Goal: Transaction & Acquisition: Download file/media

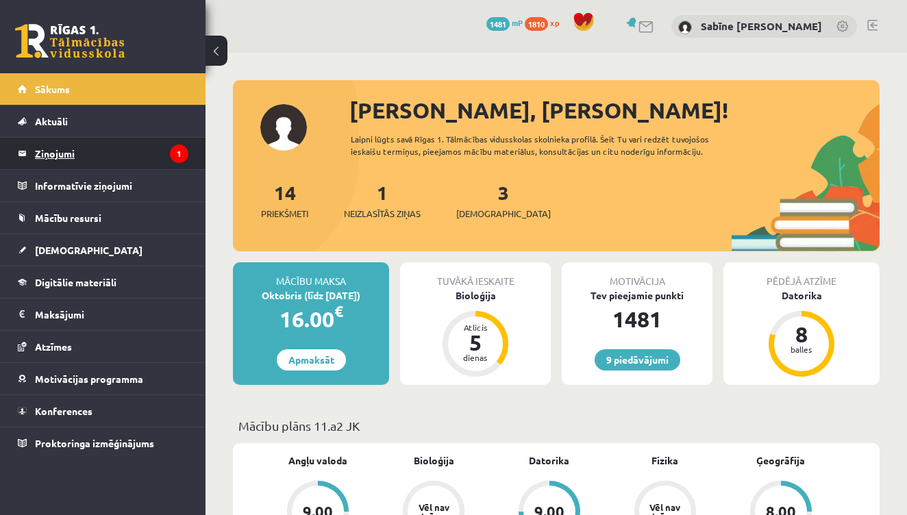
click at [49, 151] on legend "Ziņojumi 1" at bounding box center [111, 153] width 153 height 31
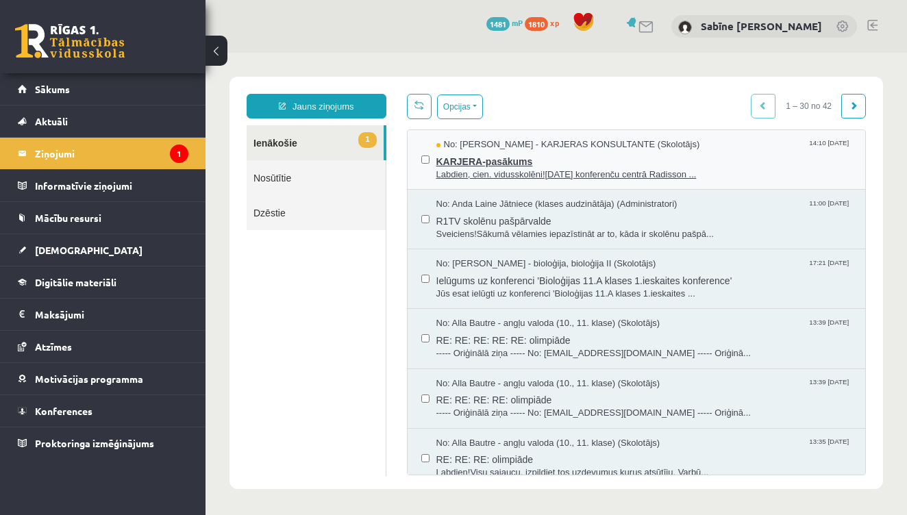
click at [542, 158] on span "KARJERA-pasākums" at bounding box center [644, 159] width 416 height 17
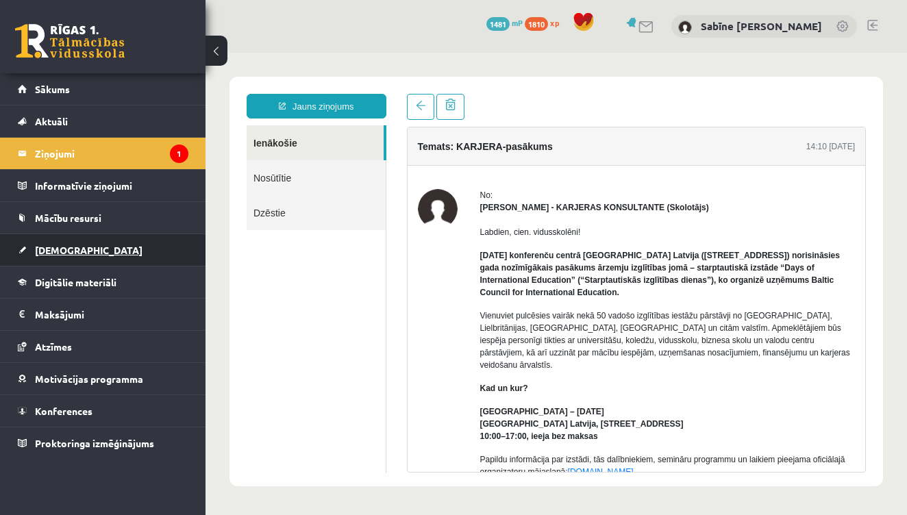
click at [53, 243] on link "[DEMOGRAPHIC_DATA]" at bounding box center [103, 249] width 171 height 31
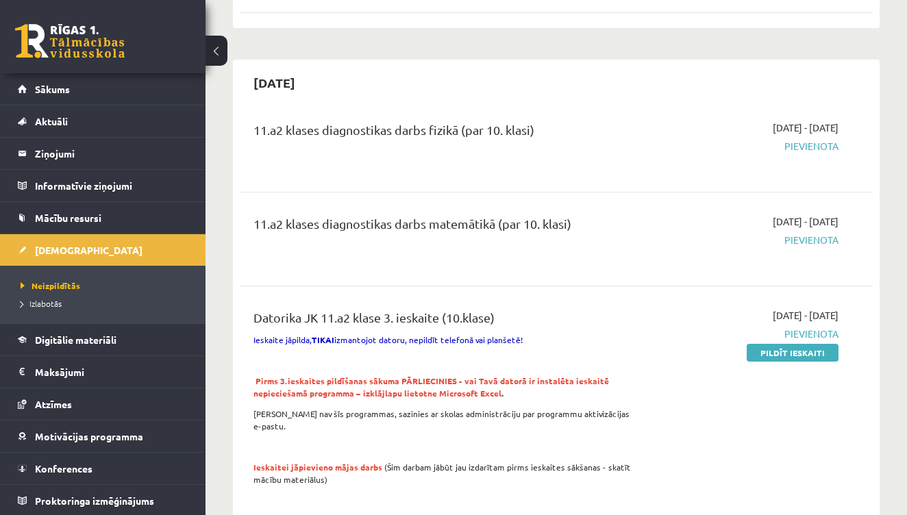
scroll to position [393, 0]
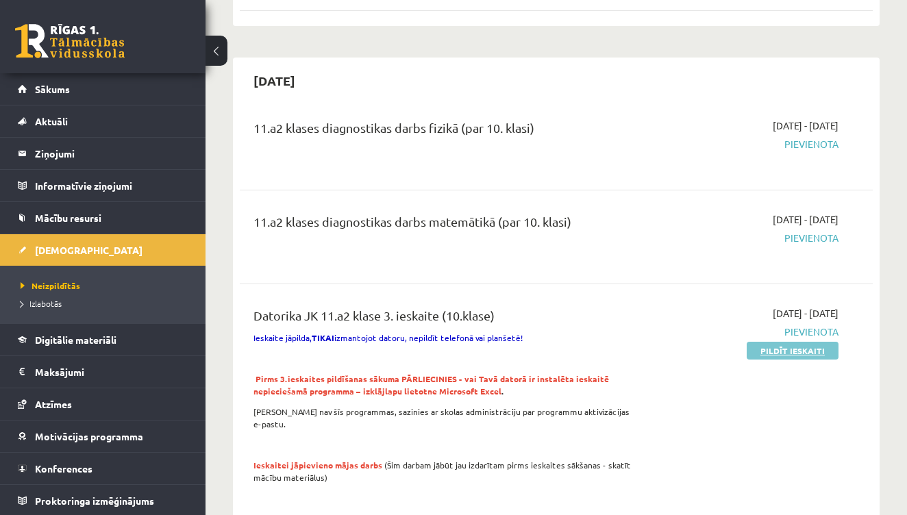
click at [786, 342] on link "Pildīt ieskaiti" at bounding box center [792, 351] width 92 height 18
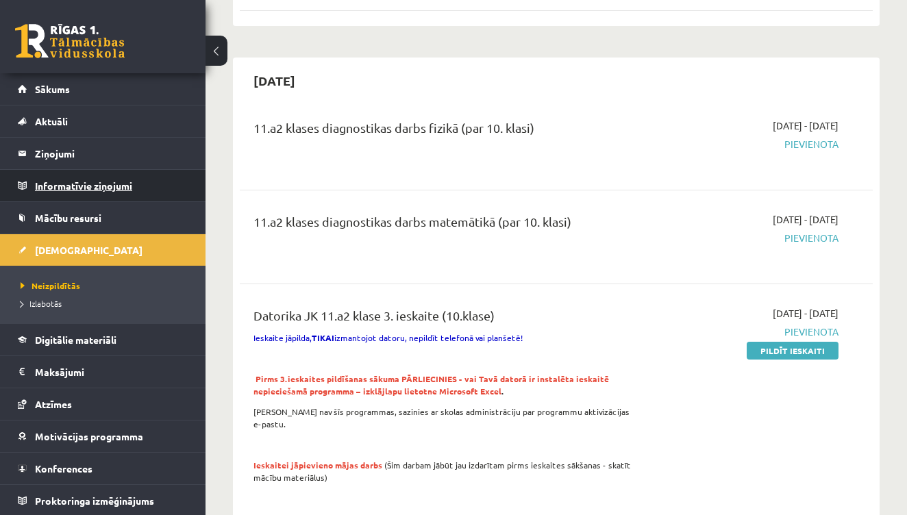
click at [84, 185] on legend "Informatīvie ziņojumi 0" at bounding box center [111, 185] width 153 height 31
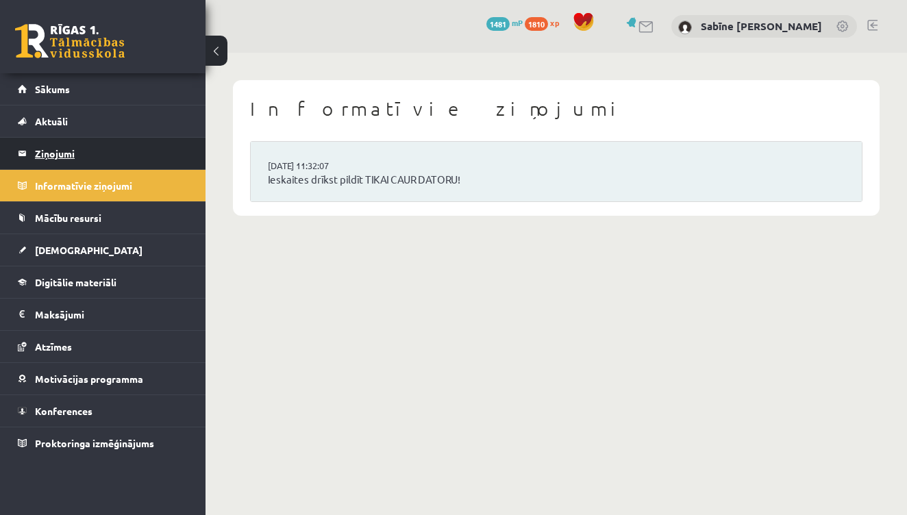
click at [71, 155] on legend "Ziņojumi 1" at bounding box center [111, 153] width 153 height 31
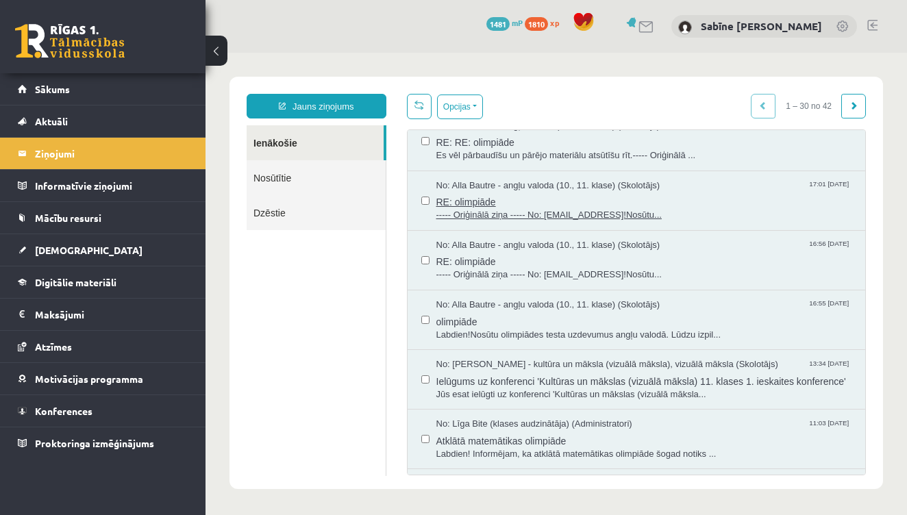
scroll to position [798, 0]
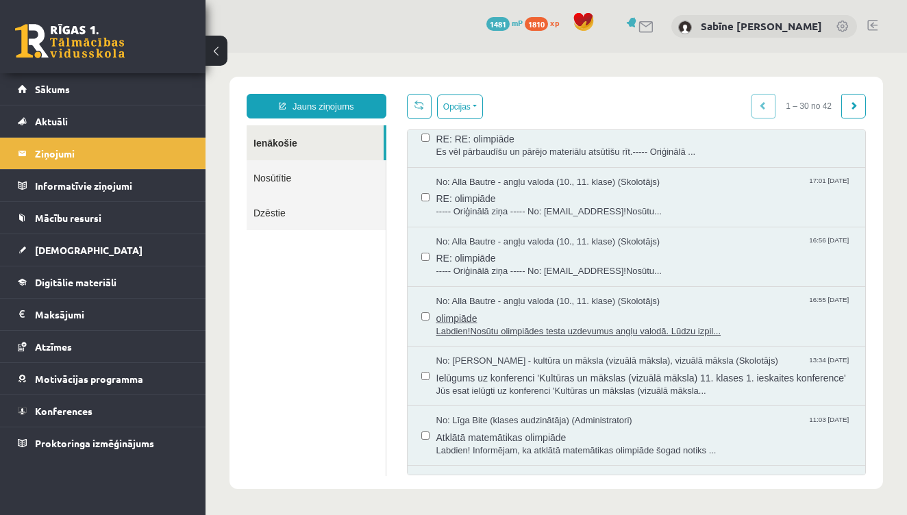
click at [507, 308] on span "olimpiāde" at bounding box center [644, 316] width 416 height 17
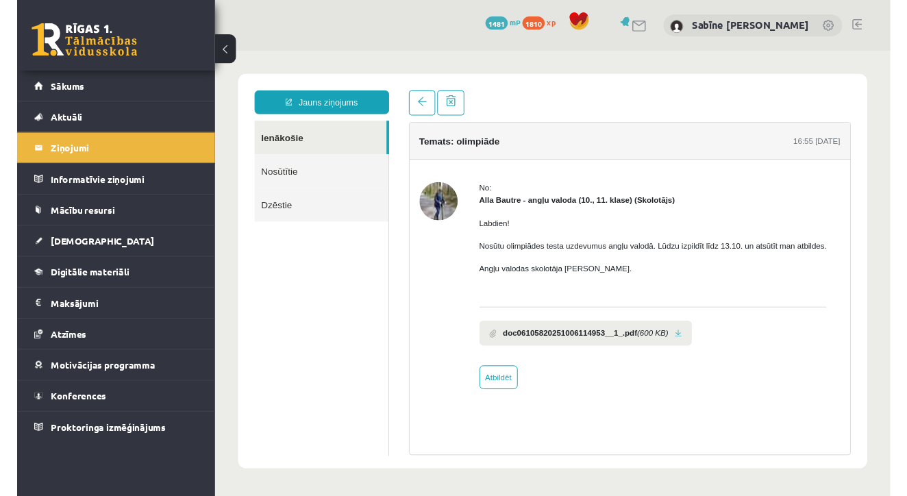
scroll to position [0, 0]
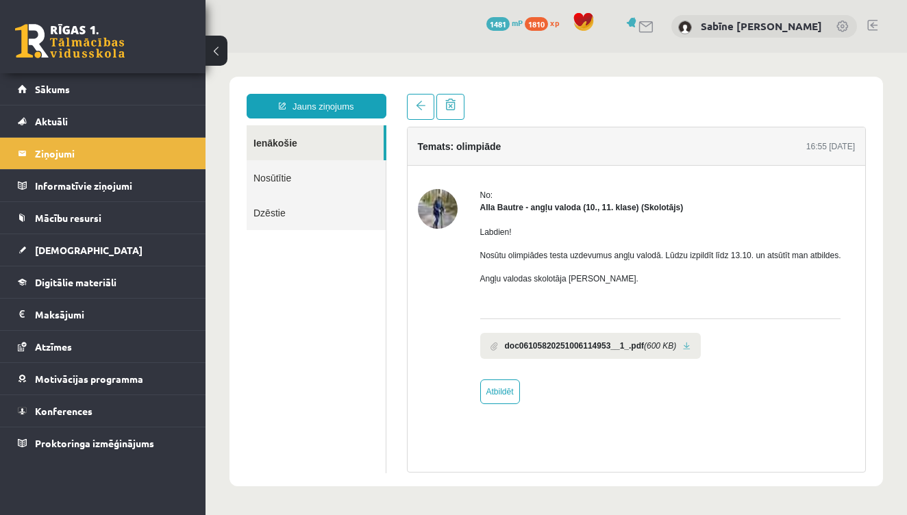
click at [557, 352] on b "doc06105820251006114953__1_.pdf" at bounding box center [575, 346] width 140 height 12
click at [666, 352] on icon "(600 KB)" at bounding box center [660, 346] width 32 height 12
click at [690, 351] on link at bounding box center [687, 346] width 8 height 9
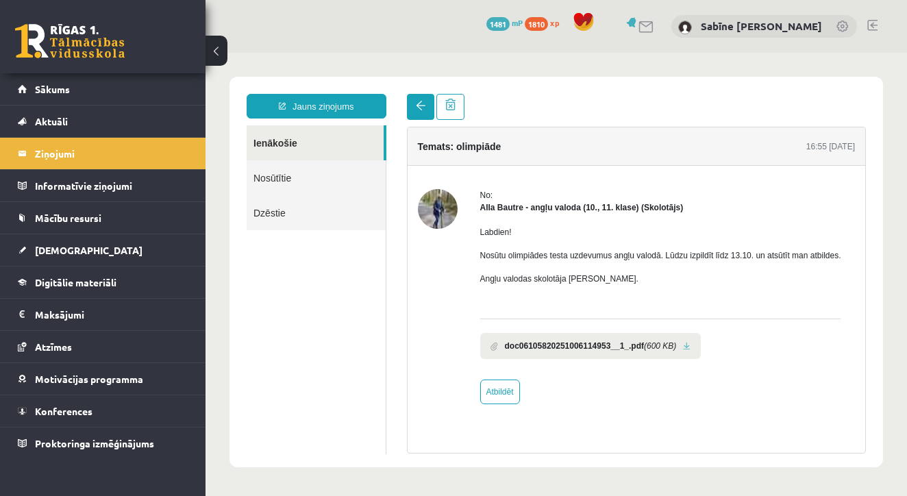
click at [420, 104] on span at bounding box center [421, 106] width 10 height 10
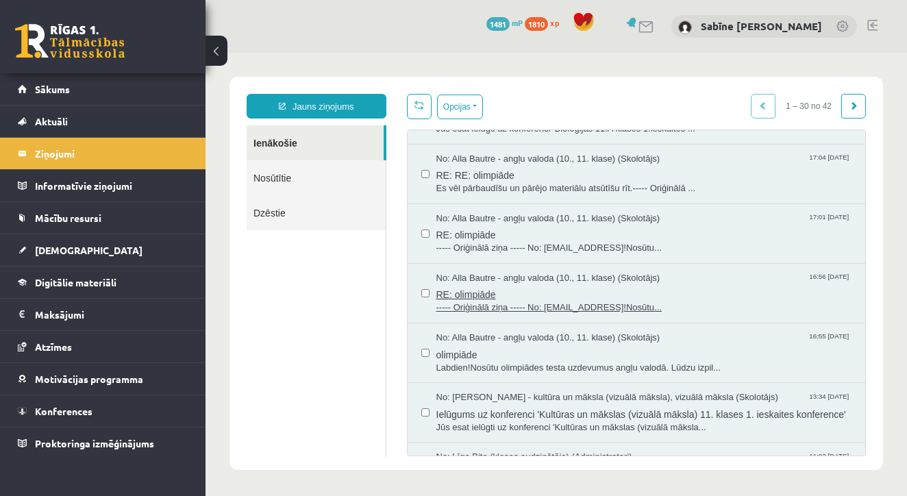
scroll to position [734, 0]
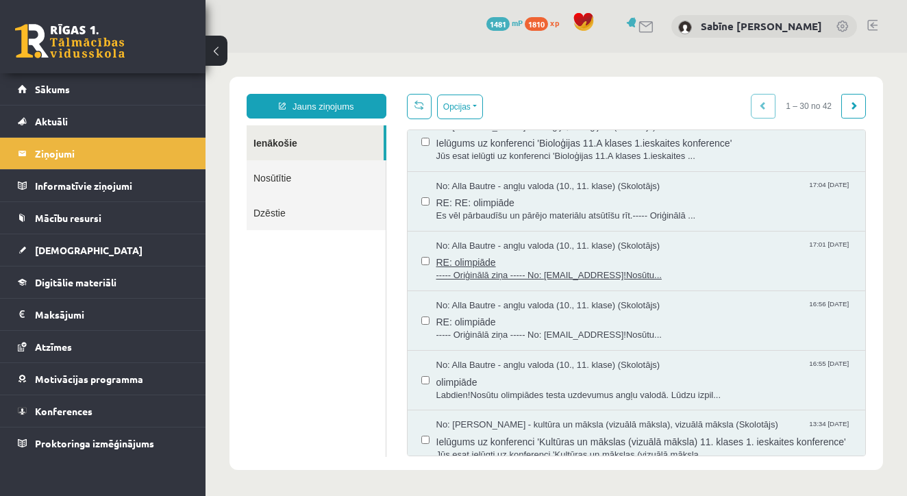
click at [483, 252] on span "RE: olimpiāde" at bounding box center [644, 260] width 416 height 17
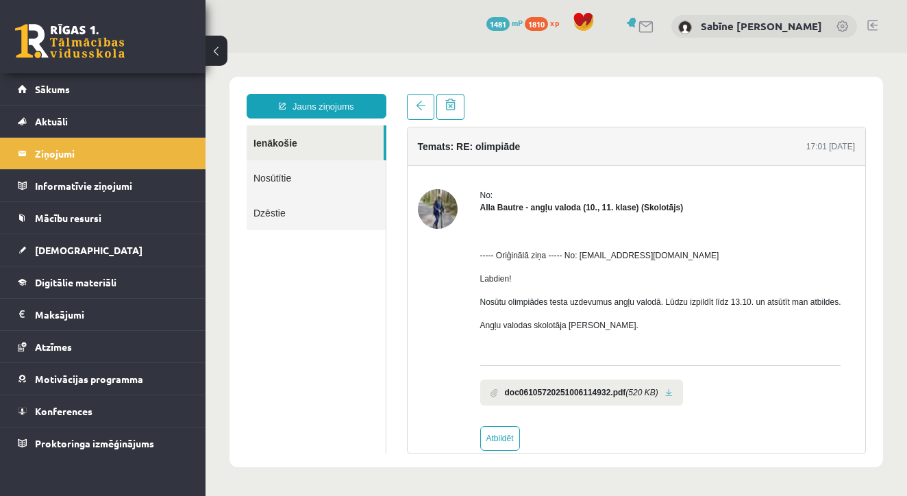
scroll to position [0, 0]
click at [546, 399] on b "doc06105720251006114932.pdf" at bounding box center [565, 392] width 121 height 12
click at [672, 397] on link at bounding box center [669, 392] width 8 height 9
click at [419, 108] on span at bounding box center [421, 106] width 10 height 10
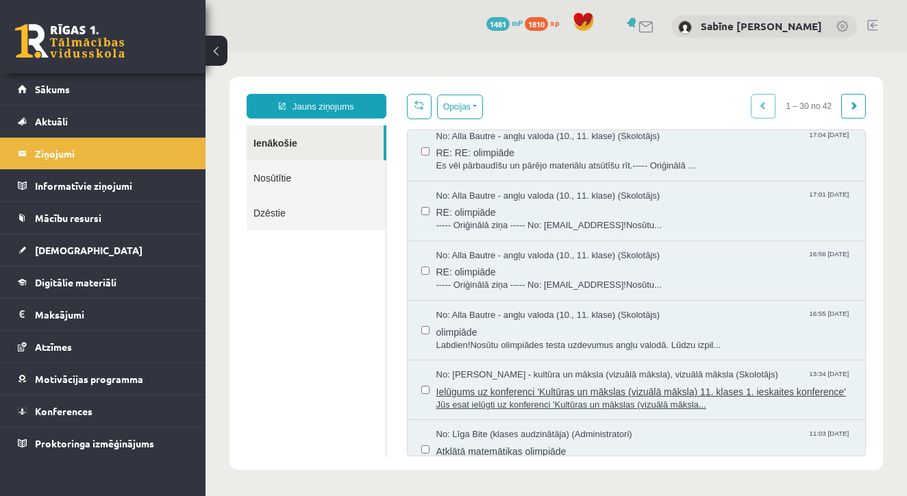
scroll to position [782, 0]
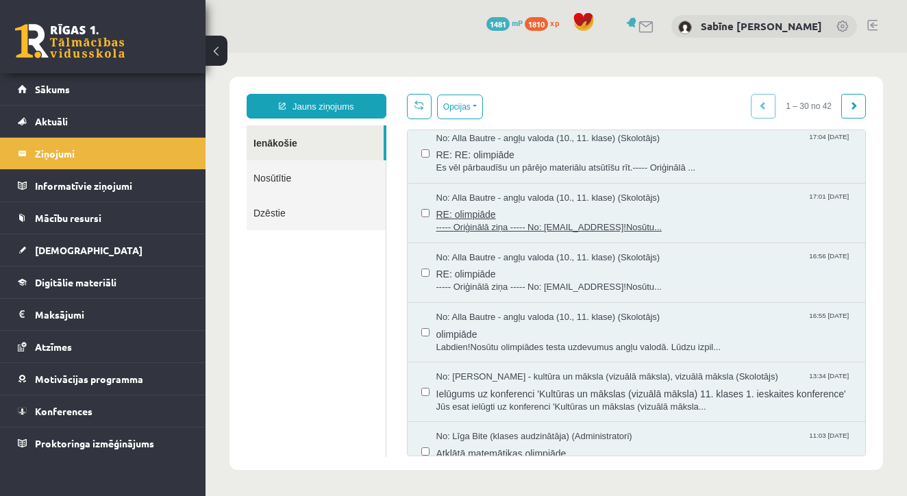
click at [498, 204] on span "RE: olimpiāde" at bounding box center [644, 212] width 416 height 17
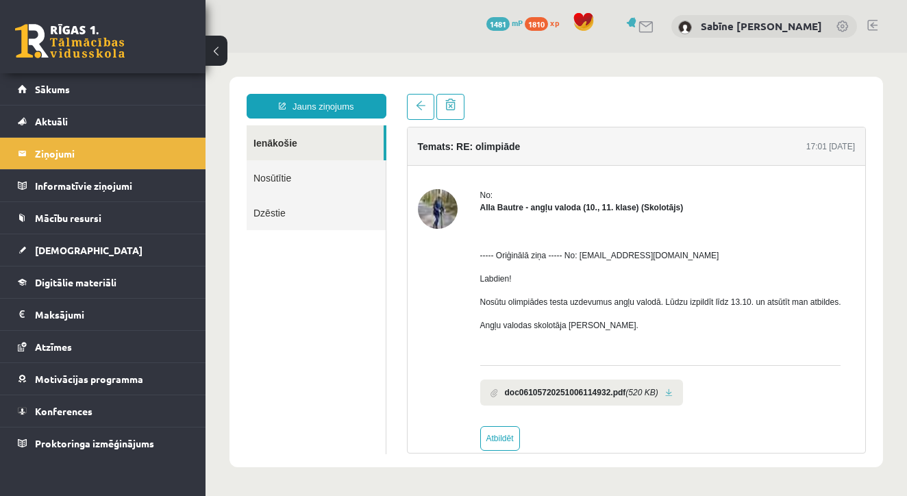
scroll to position [0, 0]
click at [540, 392] on li "doc06105720251006114932.pdf (520 KB)" at bounding box center [581, 392] width 203 height 26
click at [546, 399] on b "doc06105720251006114932.pdf" at bounding box center [565, 392] width 121 height 12
click at [683, 399] on li "doc06105720251006114932.pdf (520 KB)" at bounding box center [581, 392] width 203 height 26
click at [683, 405] on li "doc06105720251006114932.pdf (520 KB)" at bounding box center [581, 392] width 203 height 26
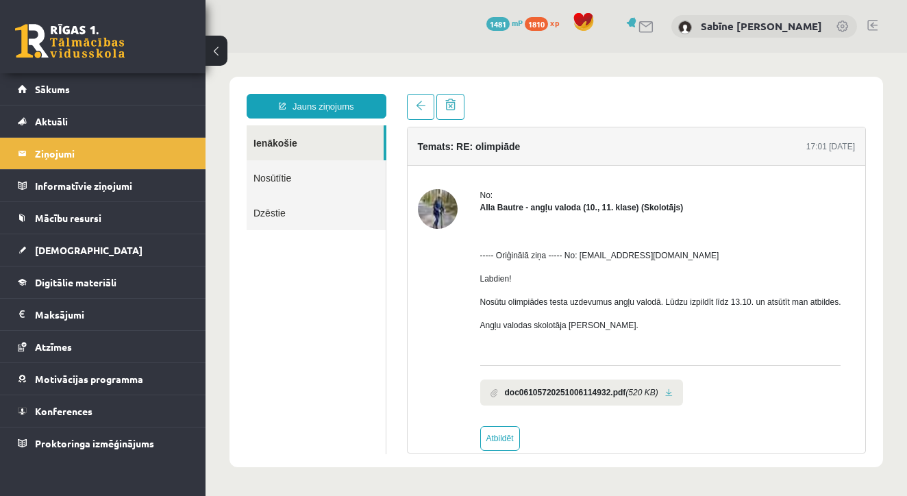
click at [672, 397] on link at bounding box center [669, 392] width 8 height 9
click at [427, 104] on link at bounding box center [420, 107] width 27 height 26
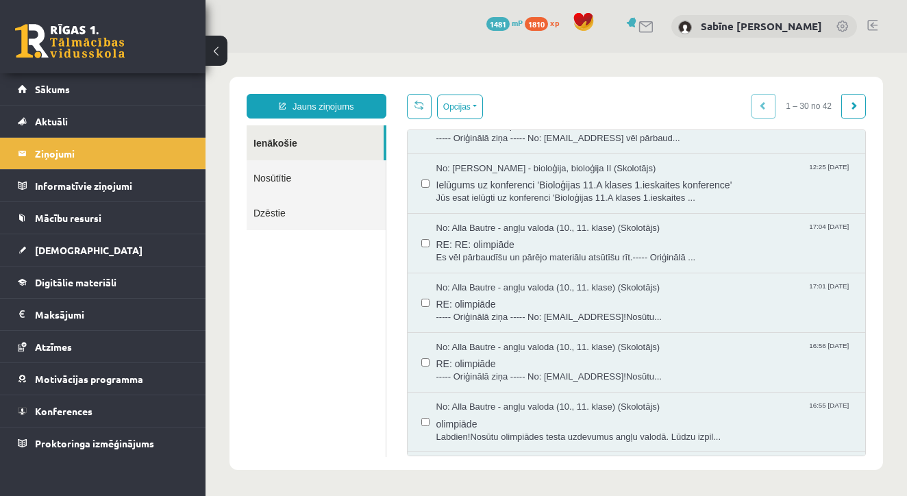
scroll to position [681, 0]
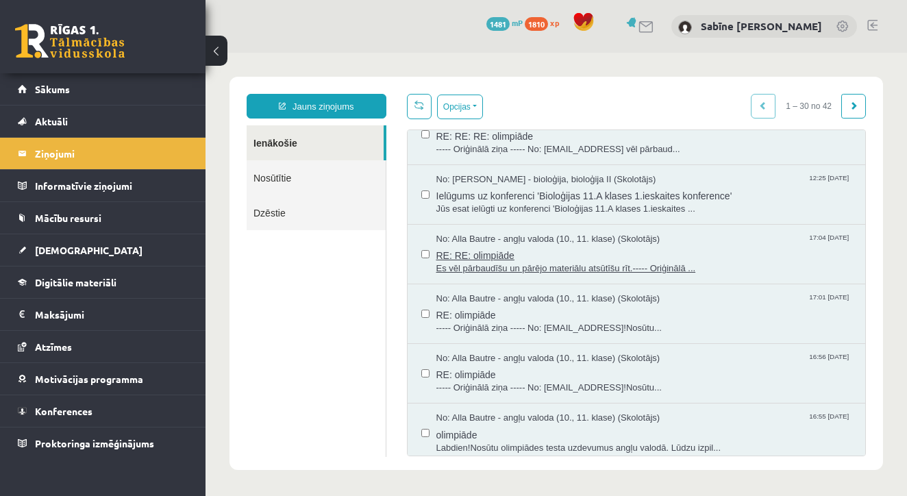
click at [516, 245] on span "RE: RE: olimpiāde" at bounding box center [644, 253] width 416 height 17
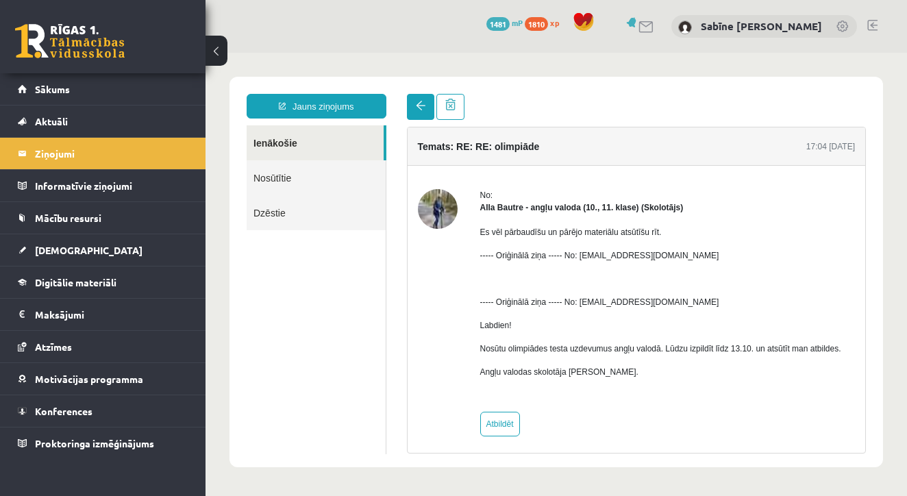
scroll to position [0, 0]
click at [416, 103] on span at bounding box center [421, 106] width 10 height 10
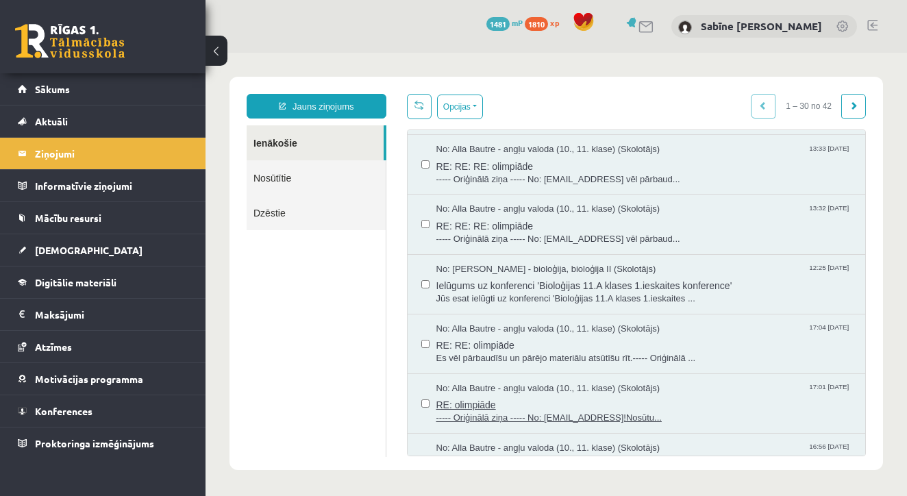
scroll to position [588, 0]
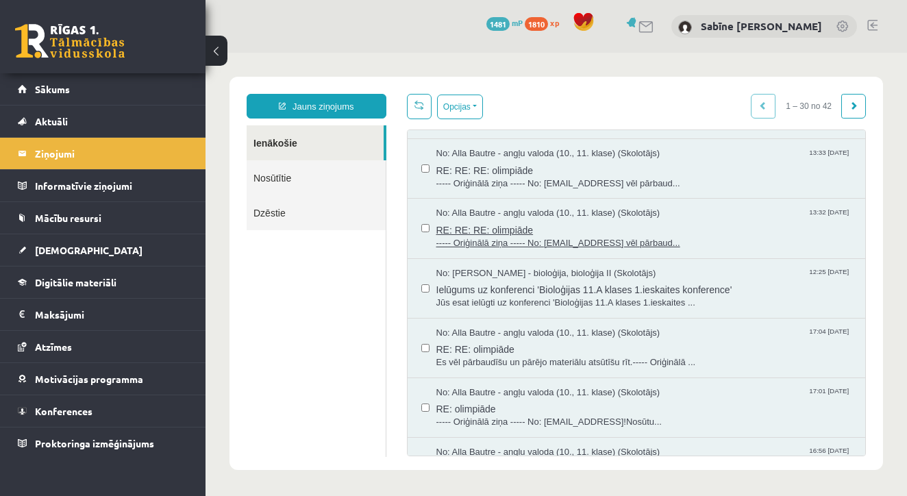
click at [520, 225] on span "RE: RE: RE: olimpiāde" at bounding box center [644, 228] width 416 height 17
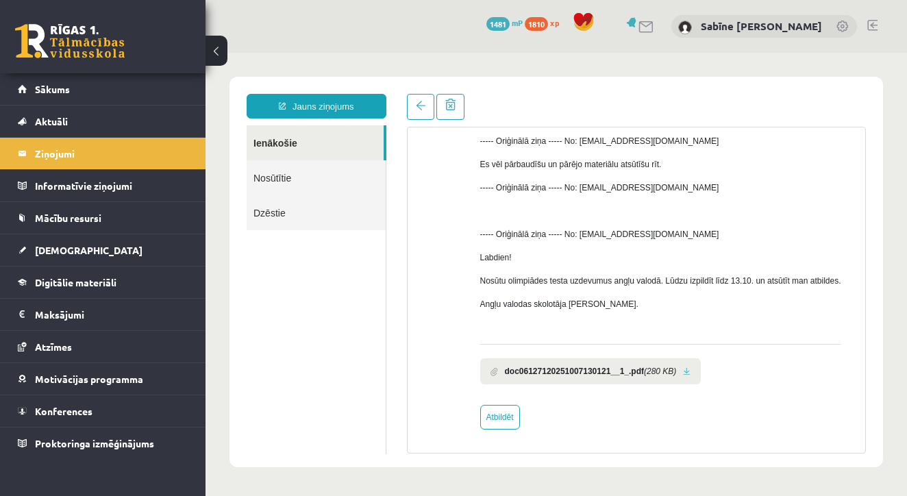
scroll to position [127, 0]
click at [690, 371] on link at bounding box center [687, 371] width 8 height 9
click at [415, 95] on link at bounding box center [420, 107] width 27 height 26
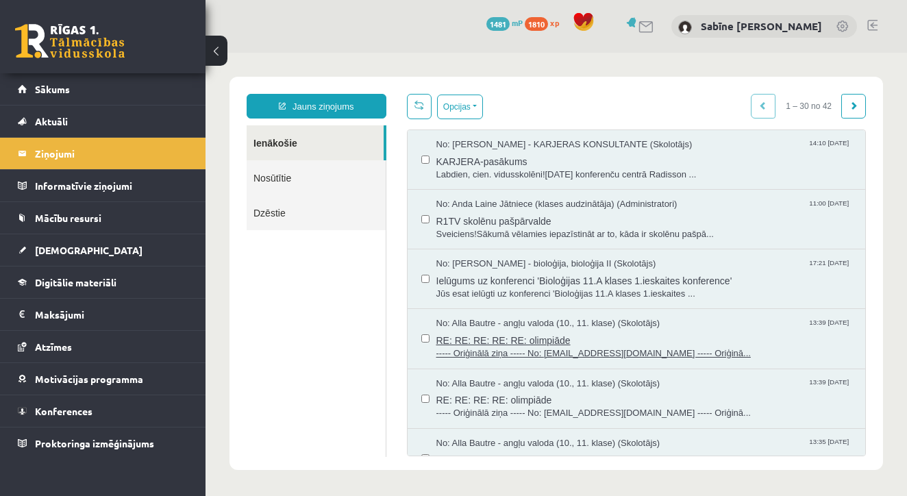
scroll to position [0, 0]
click at [538, 330] on span "RE: RE: RE: RE: RE: olimpiāde" at bounding box center [644, 338] width 416 height 17
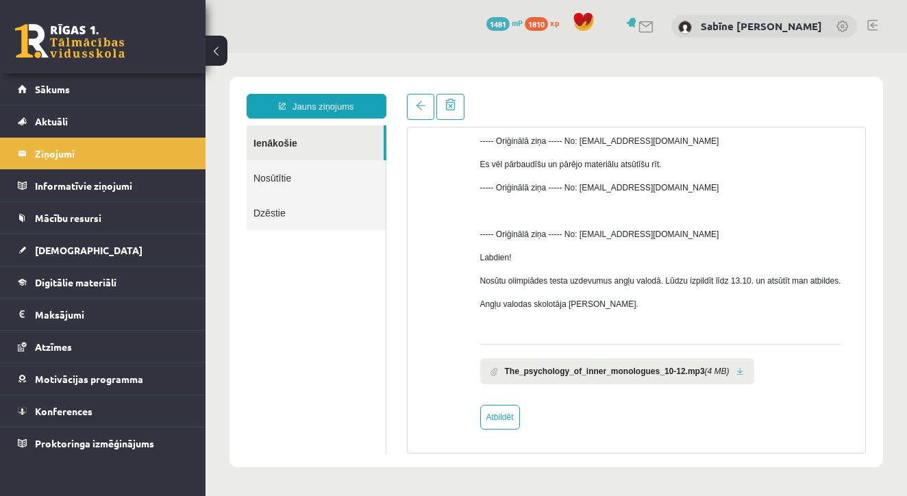
scroll to position [220, 0]
click at [744, 370] on link at bounding box center [740, 371] width 8 height 9
click at [417, 108] on span at bounding box center [421, 106] width 10 height 10
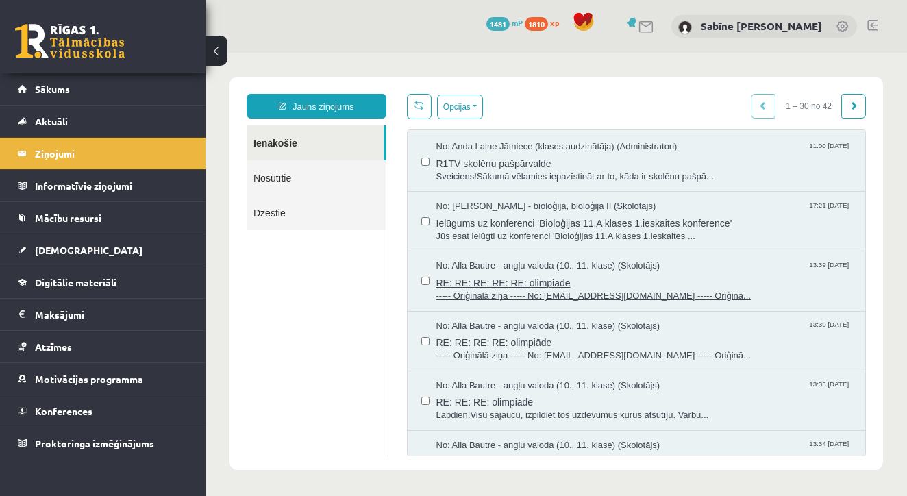
scroll to position [62, 0]
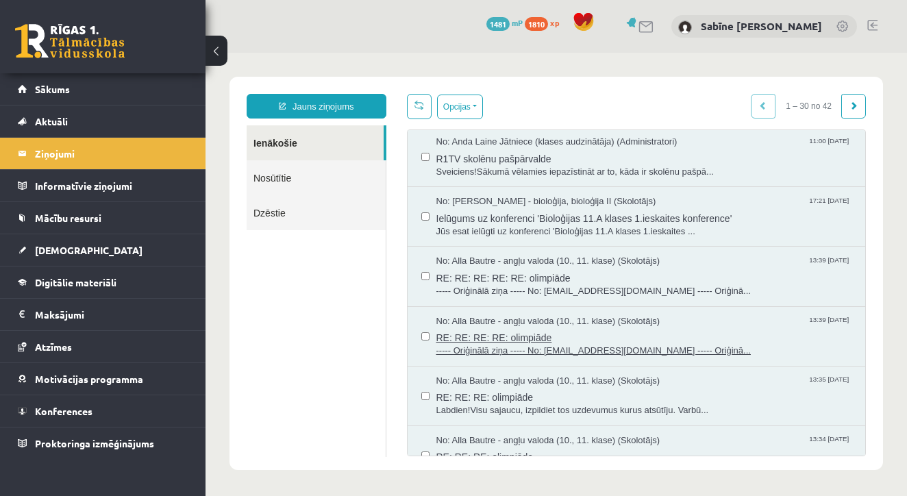
click at [490, 327] on span "RE: RE: RE: RE: olimpiāde" at bounding box center [644, 335] width 416 height 17
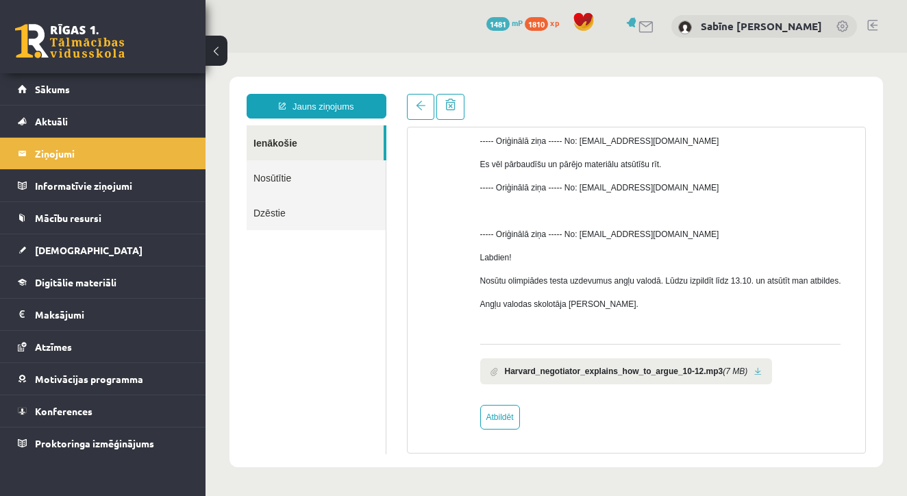
scroll to position [0, 0]
click at [761, 371] on link at bounding box center [758, 371] width 8 height 9
click at [425, 96] on link at bounding box center [420, 107] width 27 height 26
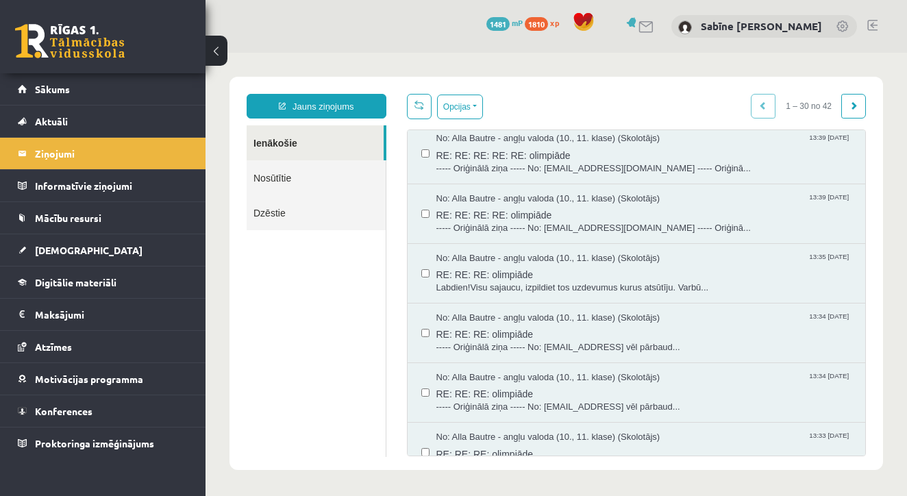
scroll to position [200, 0]
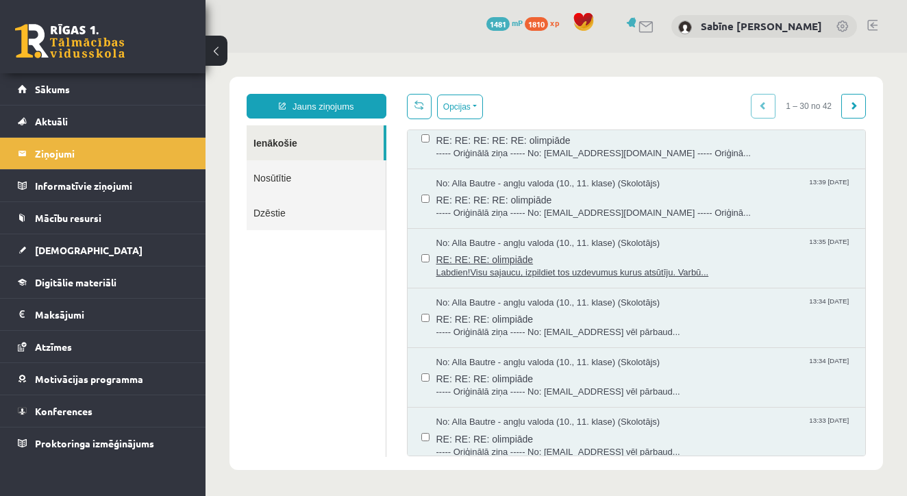
click at [550, 253] on span "RE: RE: RE: olimpiāde" at bounding box center [644, 257] width 416 height 17
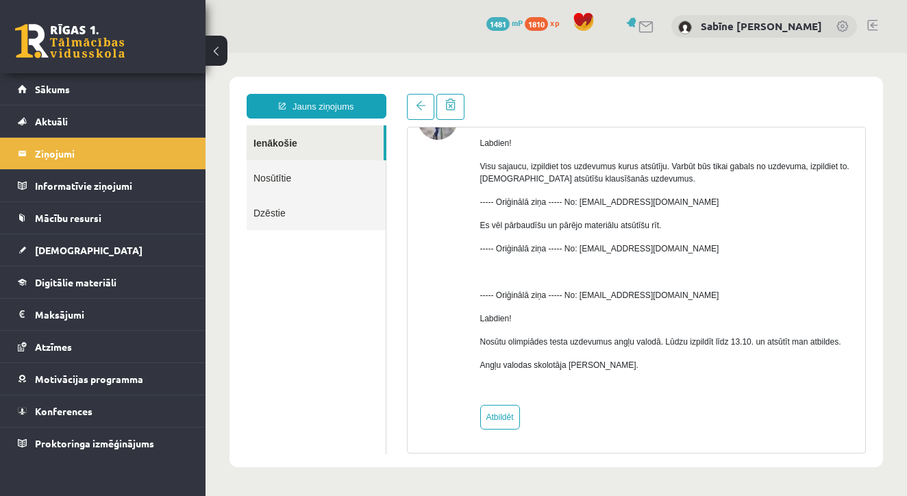
scroll to position [0, 0]
click at [418, 105] on span at bounding box center [421, 106] width 10 height 10
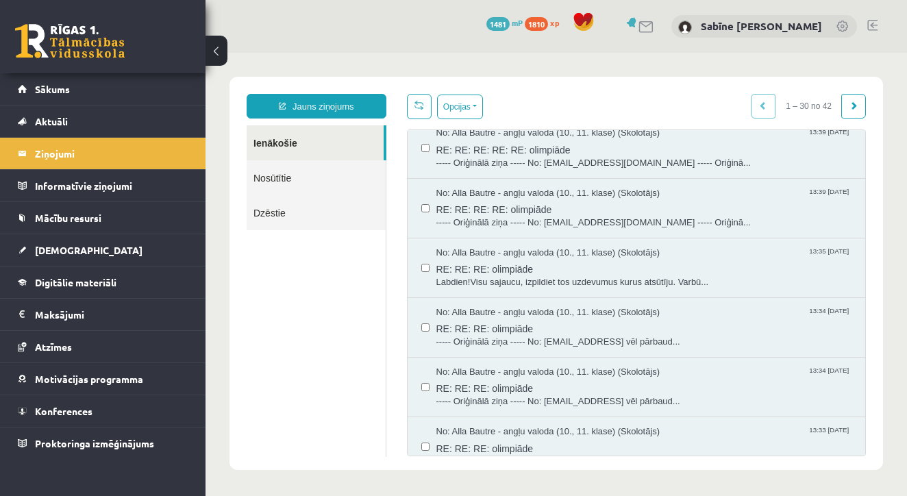
scroll to position [191, 0]
click at [528, 318] on span "RE: RE: RE: olimpiāde" at bounding box center [644, 326] width 416 height 17
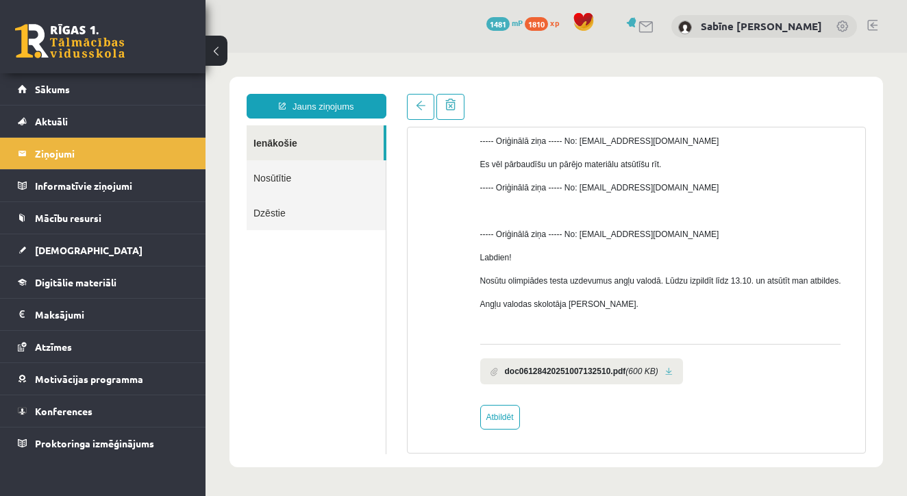
scroll to position [0, 0]
click at [672, 372] on link at bounding box center [669, 371] width 8 height 9
click at [408, 107] on link at bounding box center [420, 107] width 27 height 26
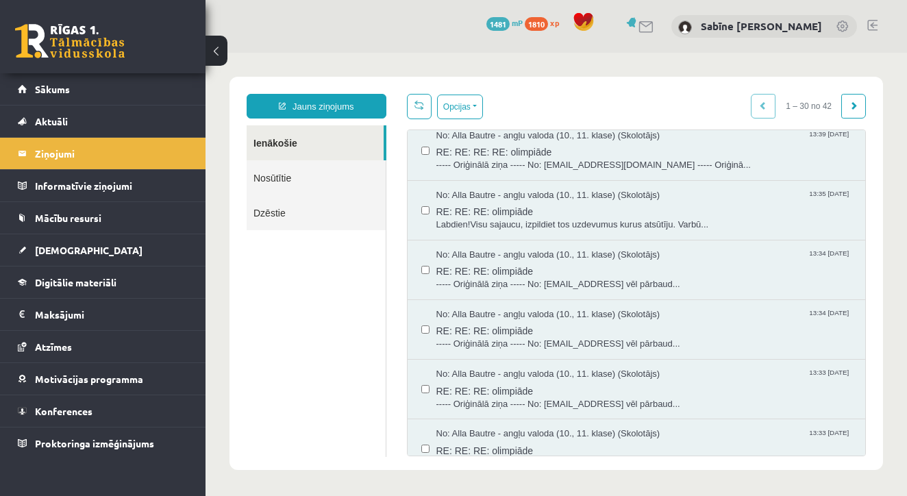
scroll to position [260, 0]
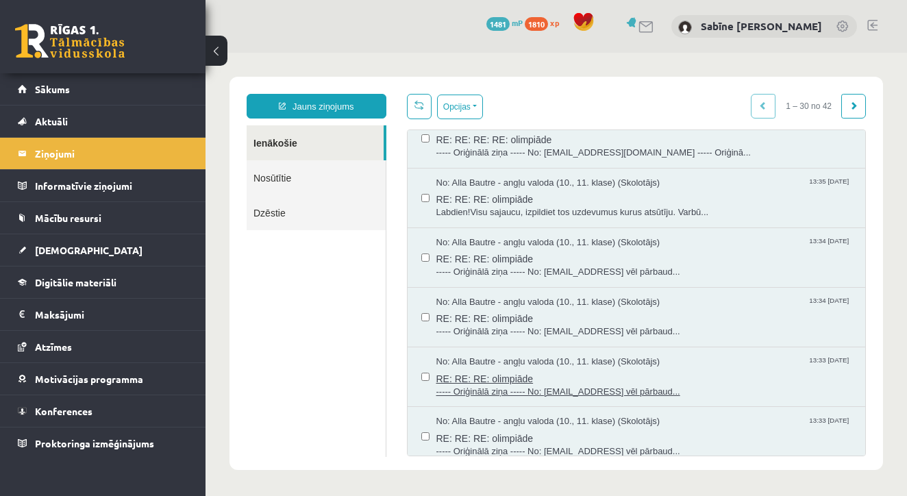
click at [539, 368] on span "RE: RE: RE: olimpiāde" at bounding box center [644, 376] width 416 height 17
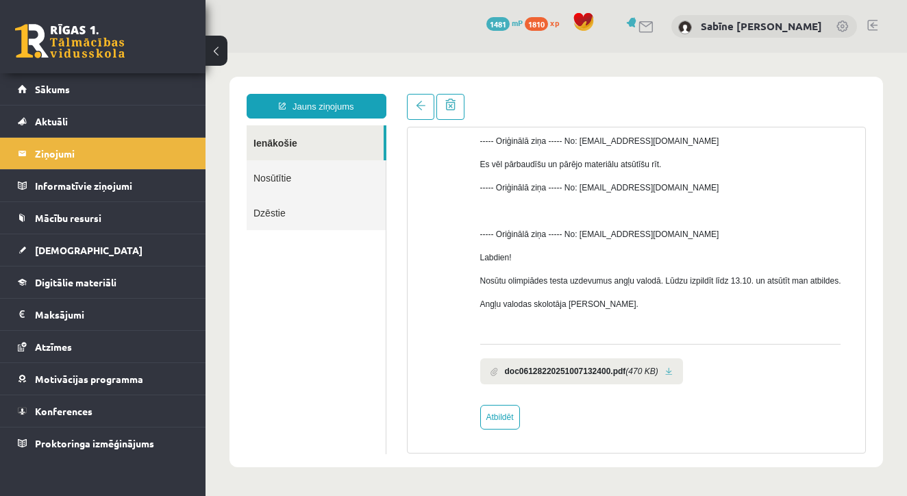
scroll to position [0, 0]
click at [681, 372] on li "doc06128220251007132400.pdf (470 KB)" at bounding box center [581, 371] width 203 height 26
click at [672, 368] on link at bounding box center [669, 371] width 8 height 9
click at [416, 111] on link at bounding box center [420, 107] width 27 height 26
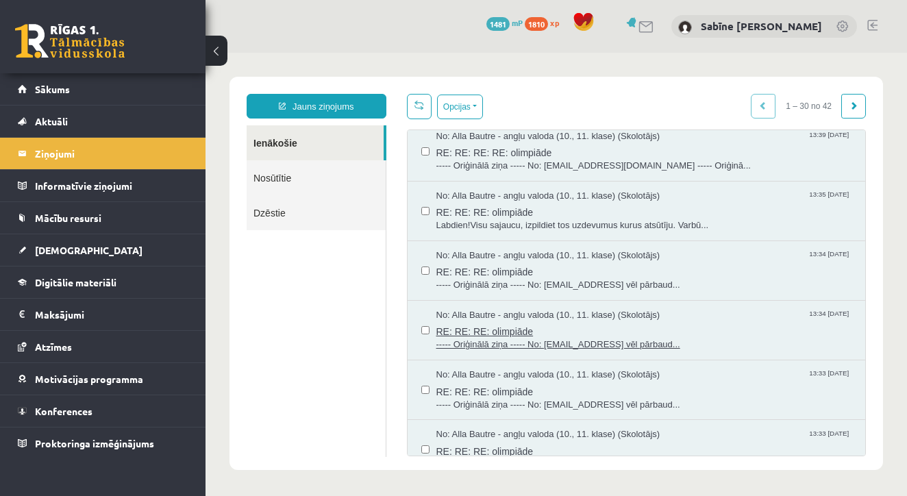
click at [520, 321] on span "RE: RE: RE: olimpiāde" at bounding box center [644, 329] width 416 height 17
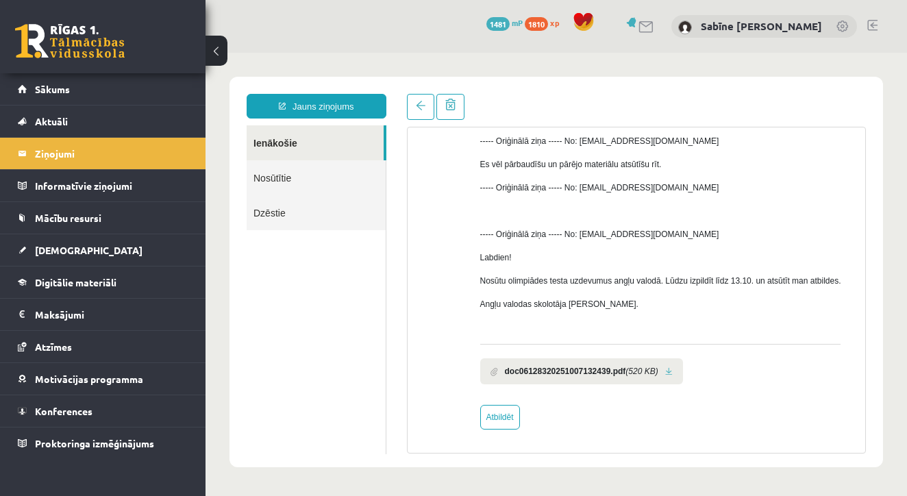
click at [672, 370] on link at bounding box center [669, 371] width 8 height 9
click at [414, 97] on link at bounding box center [420, 107] width 27 height 26
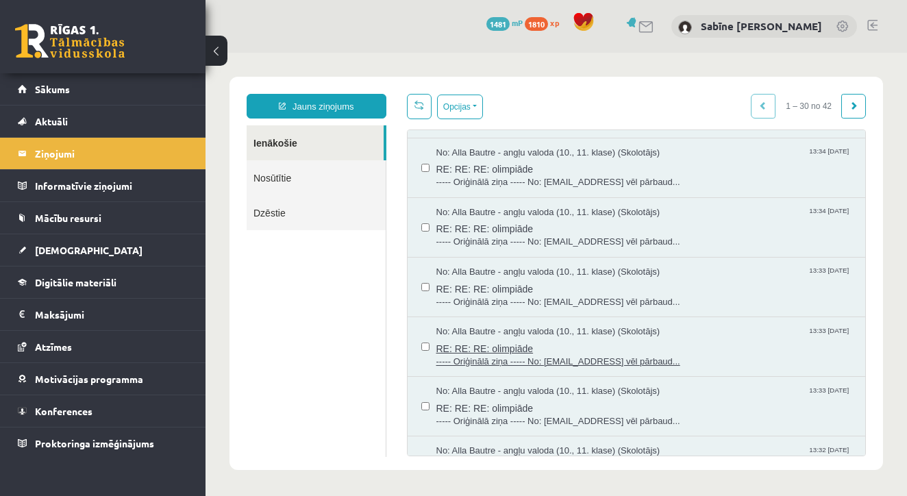
click at [522, 339] on span "RE: RE: RE: olimpiāde" at bounding box center [644, 346] width 416 height 17
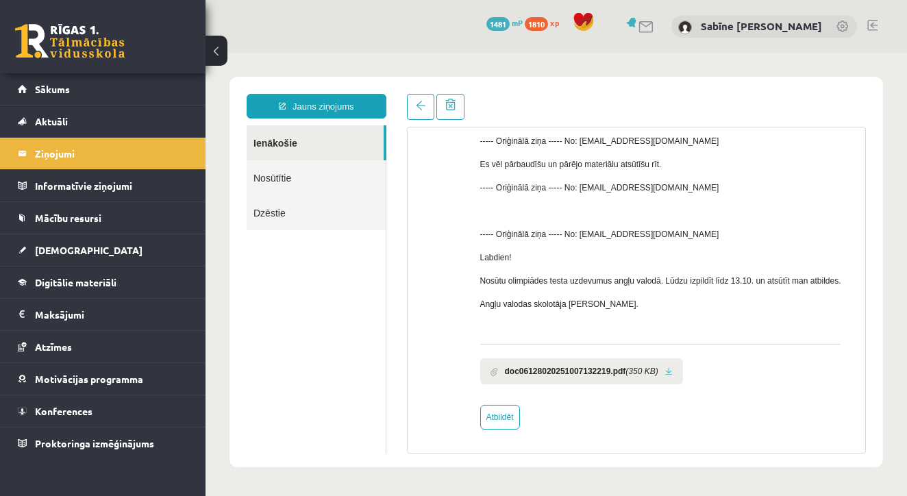
click at [672, 370] on link at bounding box center [669, 371] width 8 height 9
click at [421, 110] on span at bounding box center [421, 106] width 10 height 10
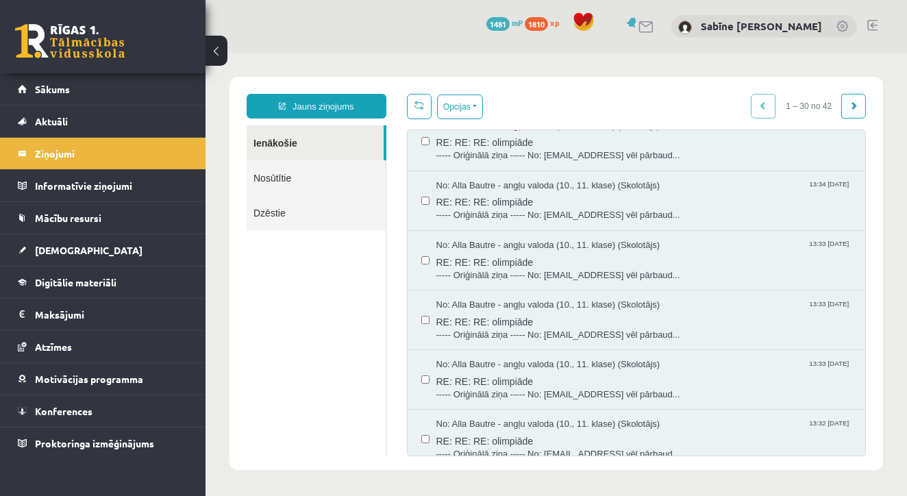
scroll to position [379, 0]
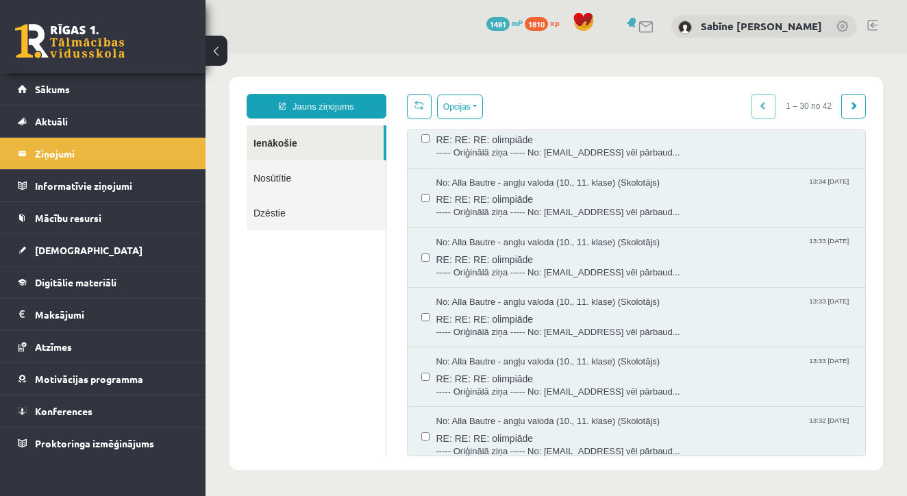
click at [488, 336] on div "No: [PERSON_NAME] - angļu valoda (10., 11. klase) (Skolotājs) 13:33 [DATE] RE: …" at bounding box center [636, 318] width 458 height 60
click at [498, 310] on span "RE: RE: RE: olimpiāde" at bounding box center [644, 317] width 416 height 17
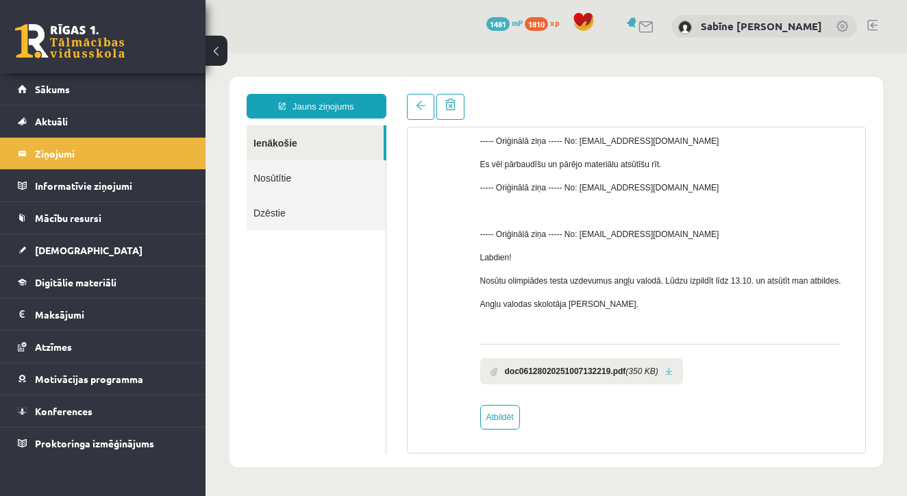
scroll to position [127, 0]
click at [672, 370] on link at bounding box center [669, 371] width 8 height 9
click at [416, 101] on span at bounding box center [421, 106] width 10 height 10
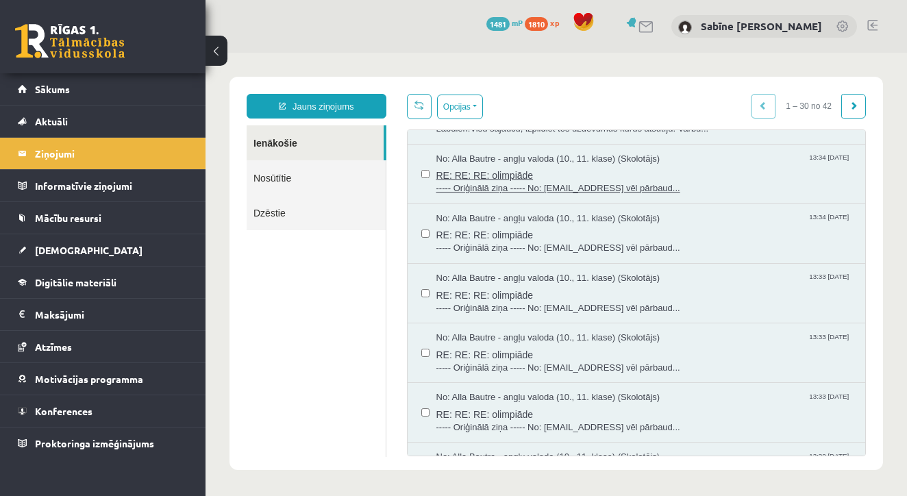
scroll to position [349, 0]
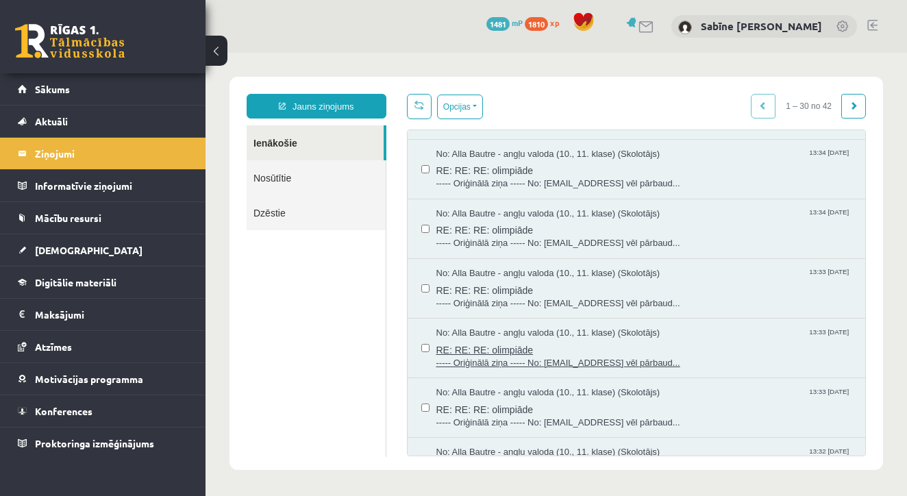
click at [467, 347] on span "RE: RE: RE: olimpiāde" at bounding box center [644, 348] width 416 height 17
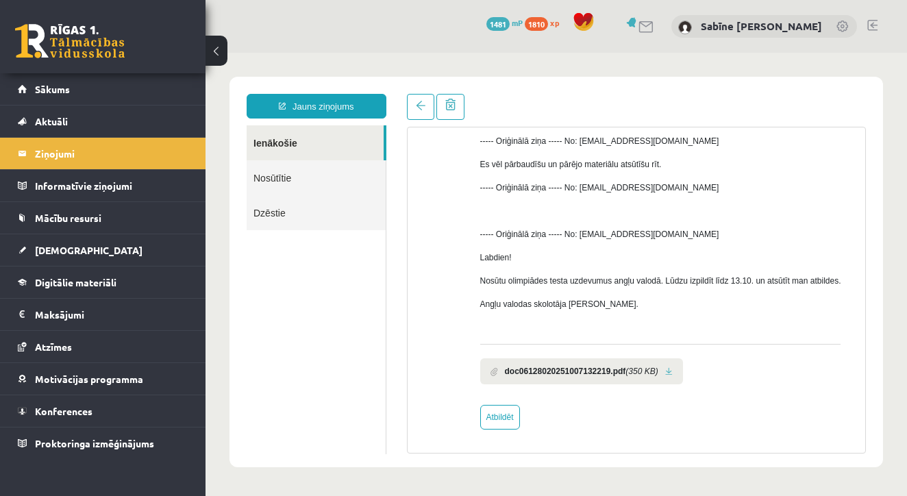
scroll to position [127, 0]
click at [672, 368] on link at bounding box center [669, 371] width 8 height 9
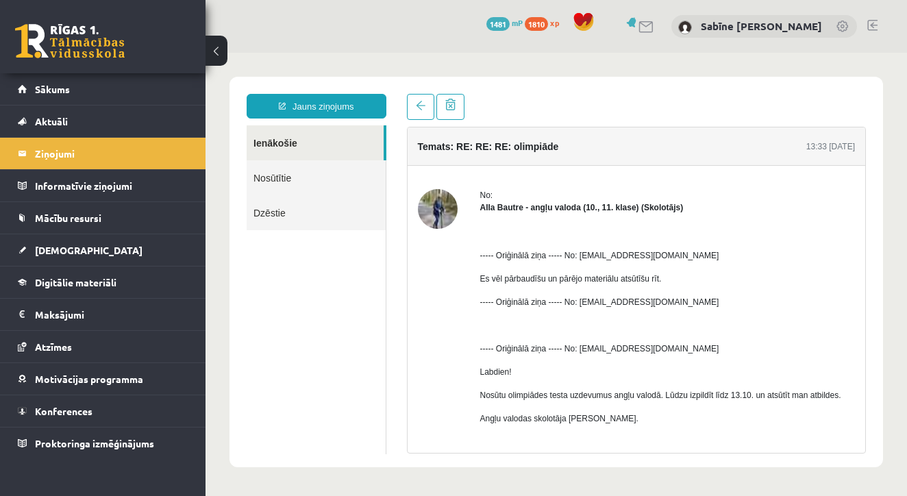
scroll to position [0, 0]
click at [417, 99] on link at bounding box center [420, 107] width 27 height 26
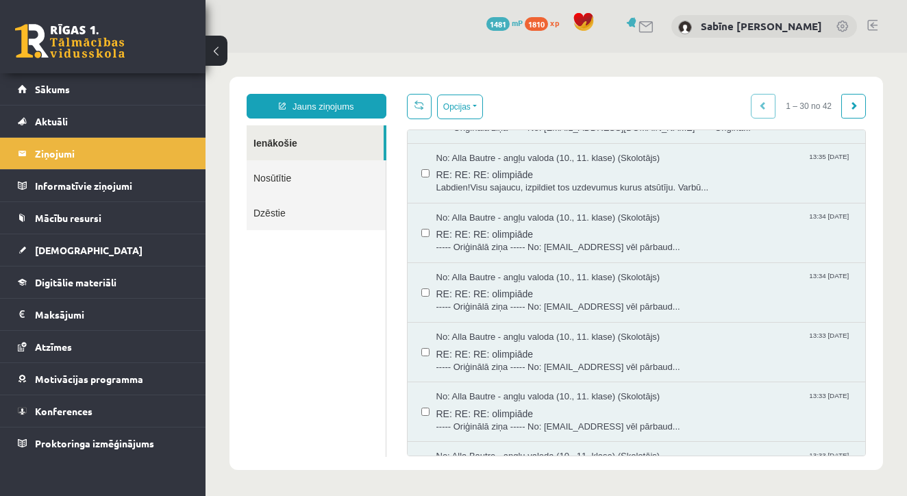
scroll to position [287, 0]
click at [464, 269] on span "No: Alla Bautre - angļu valoda (10., 11. klase) (Skolotājs)" at bounding box center [548, 275] width 224 height 13
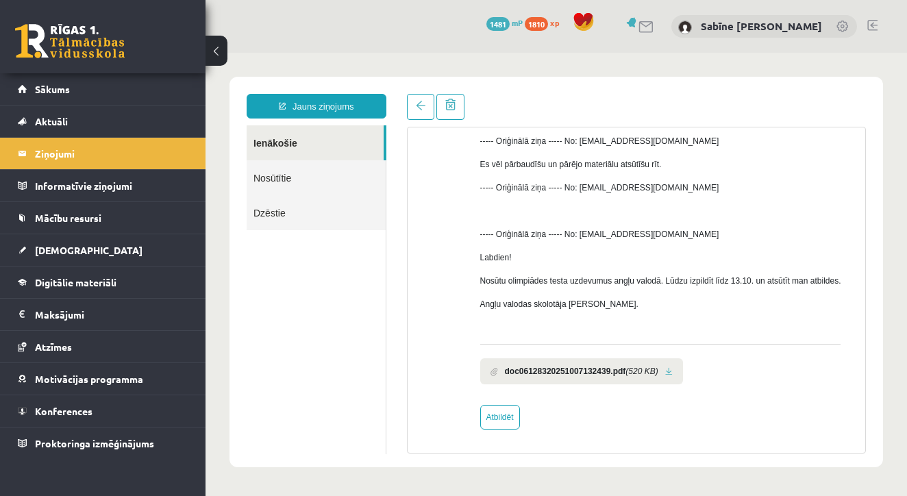
scroll to position [127, 0]
click at [672, 369] on link at bounding box center [669, 371] width 8 height 9
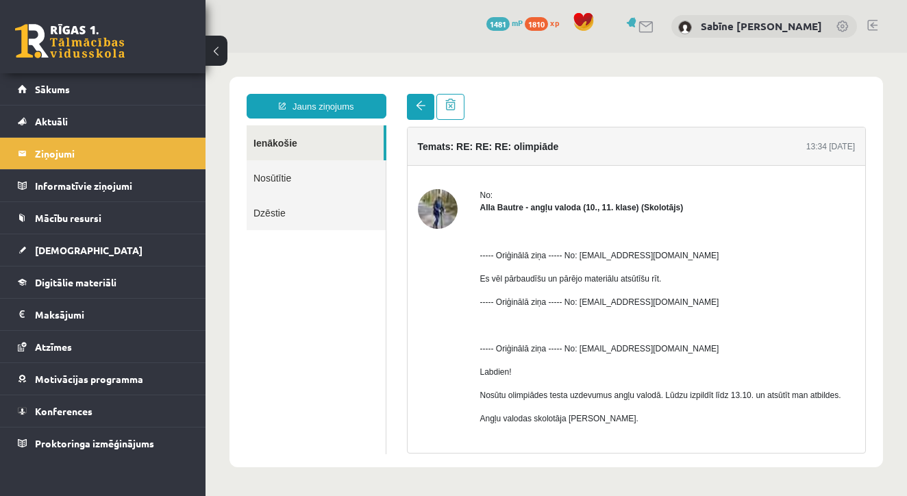
scroll to position [0, 0]
click at [420, 99] on link at bounding box center [420, 107] width 27 height 26
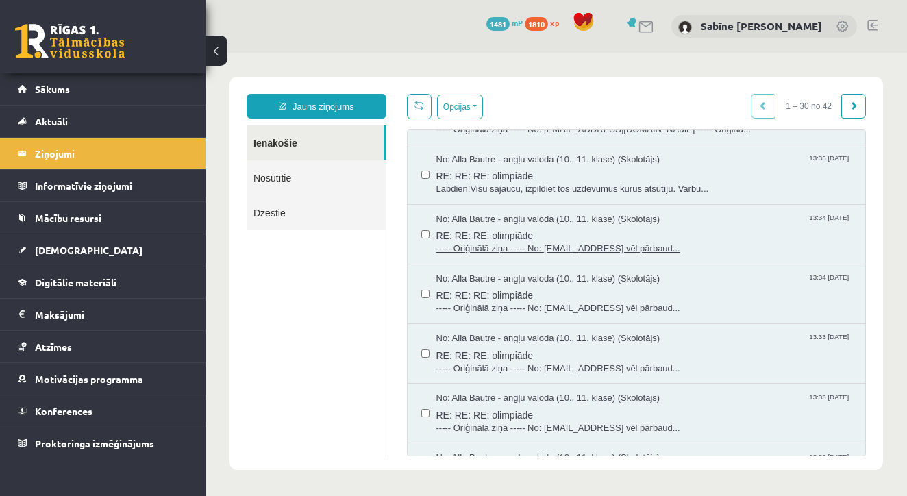
click at [509, 225] on span "RE: RE: RE: olimpiāde" at bounding box center [644, 233] width 416 height 17
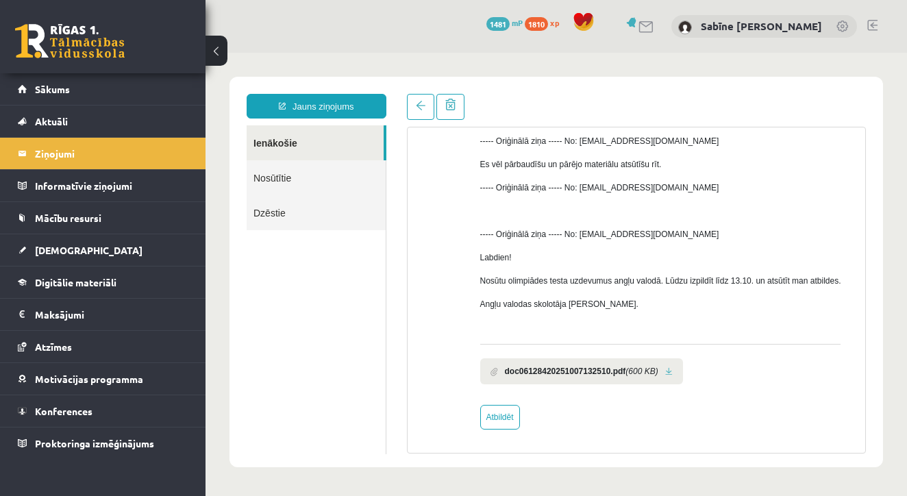
click at [672, 373] on link at bounding box center [669, 371] width 8 height 9
click at [417, 101] on link at bounding box center [420, 107] width 27 height 26
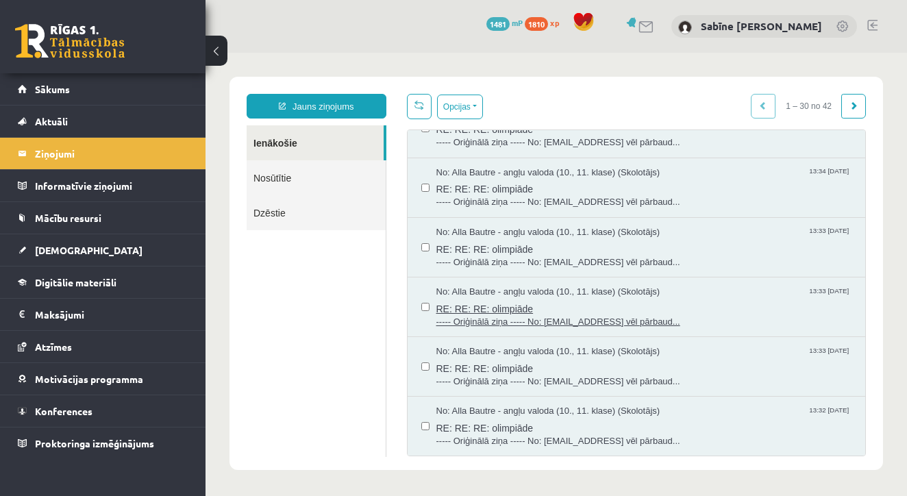
click at [510, 299] on span "RE: RE: RE: olimpiāde" at bounding box center [644, 307] width 416 height 17
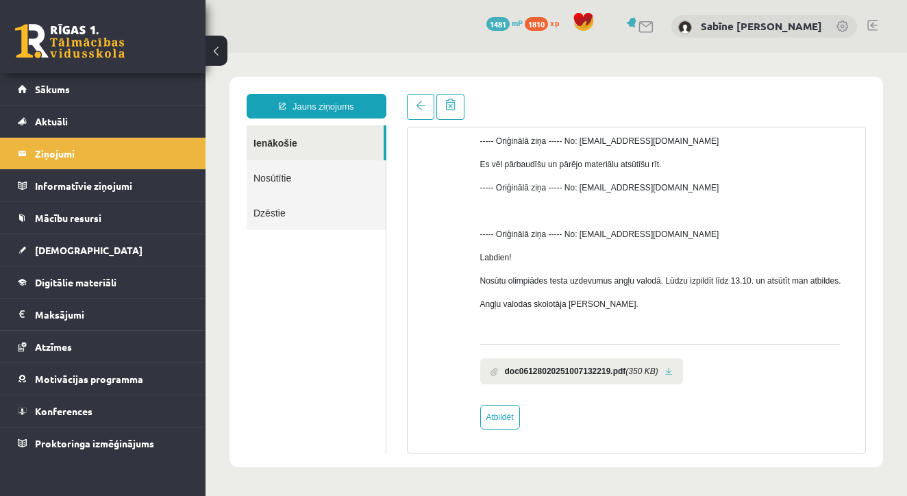
click at [672, 367] on link at bounding box center [669, 371] width 8 height 9
click at [418, 104] on span at bounding box center [421, 106] width 10 height 10
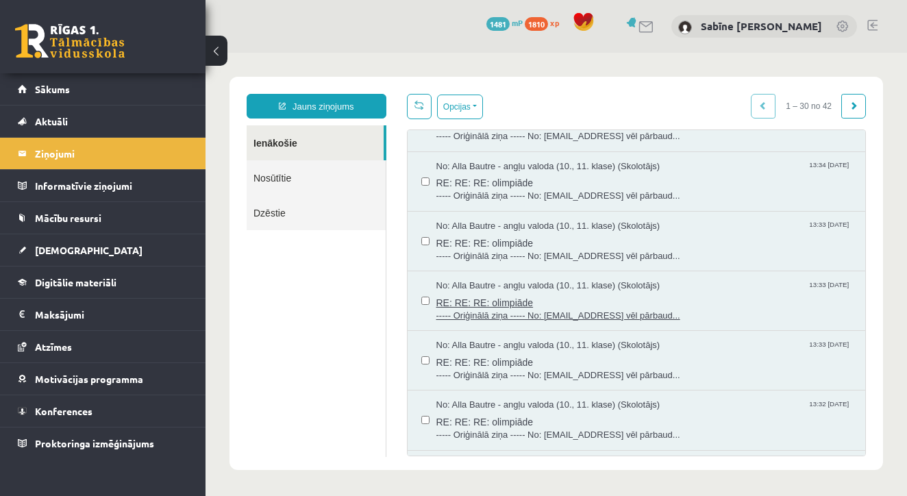
click at [488, 293] on span "RE: RE: RE: olimpiāde" at bounding box center [644, 300] width 416 height 17
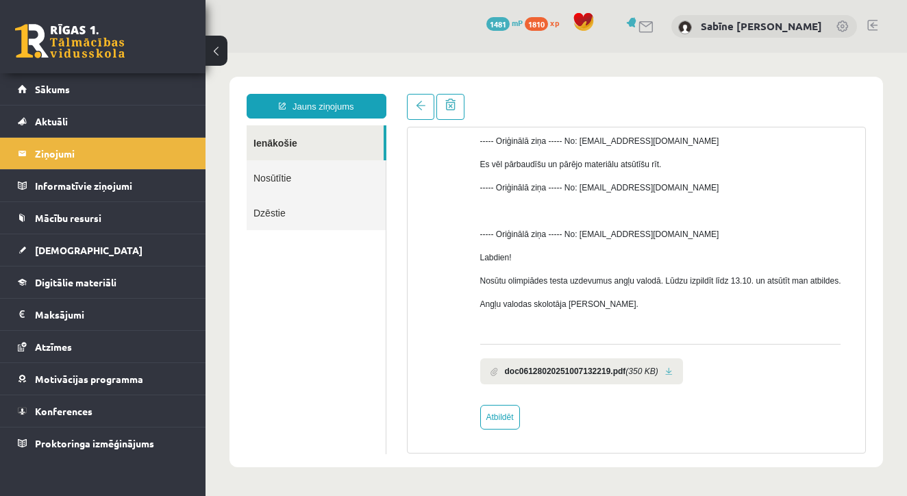
click at [672, 368] on link at bounding box center [669, 371] width 8 height 9
click at [412, 99] on link at bounding box center [420, 107] width 27 height 26
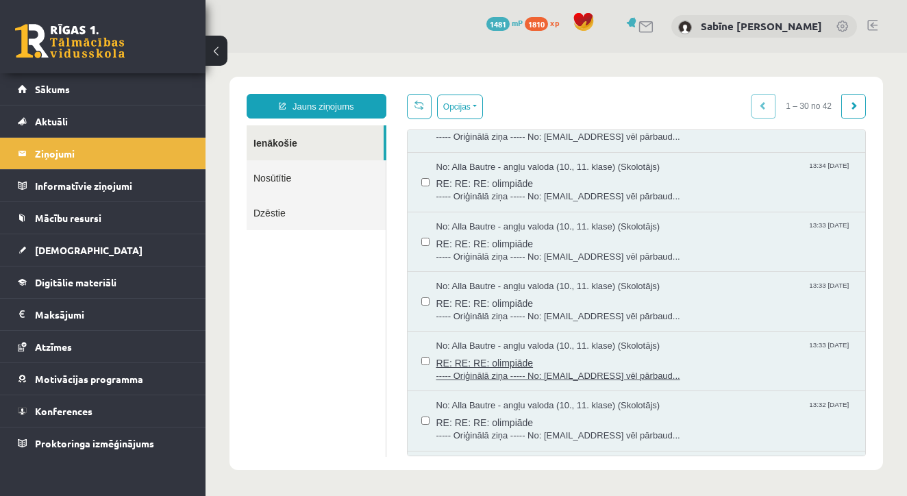
click at [469, 355] on span "RE: RE: RE: olimpiāde" at bounding box center [644, 361] width 416 height 17
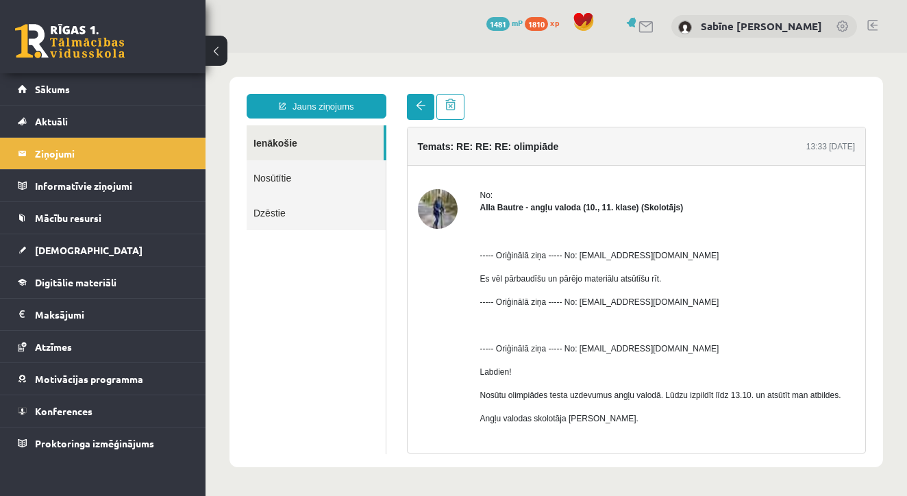
click at [420, 103] on span at bounding box center [421, 106] width 10 height 10
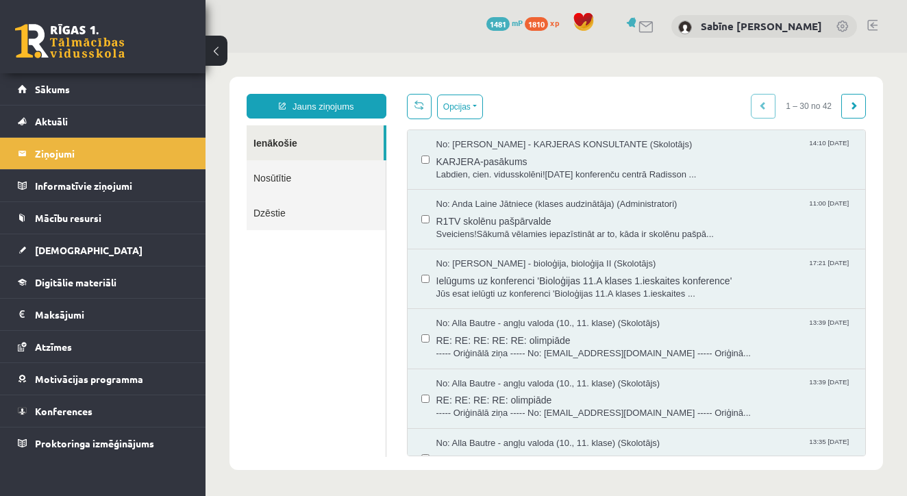
click at [417, 108] on span at bounding box center [419, 105] width 10 height 10
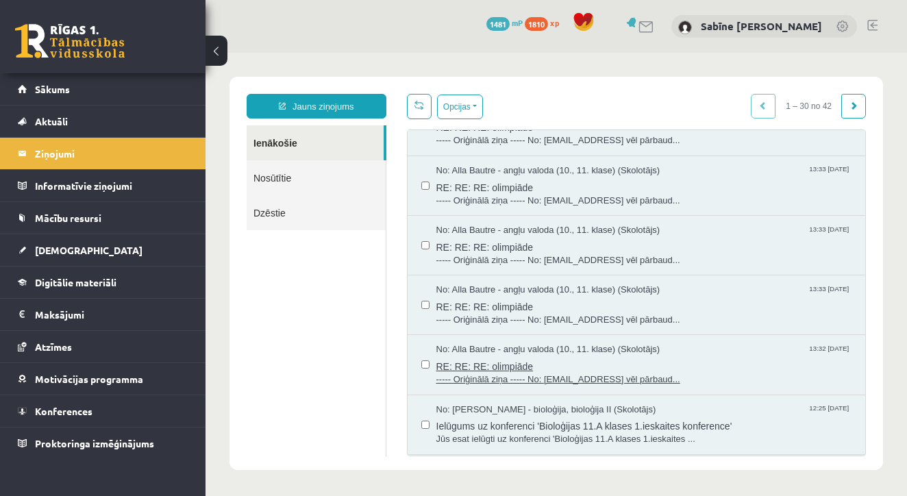
click at [489, 359] on span "RE: RE: RE: olimpiāde" at bounding box center [644, 364] width 416 height 17
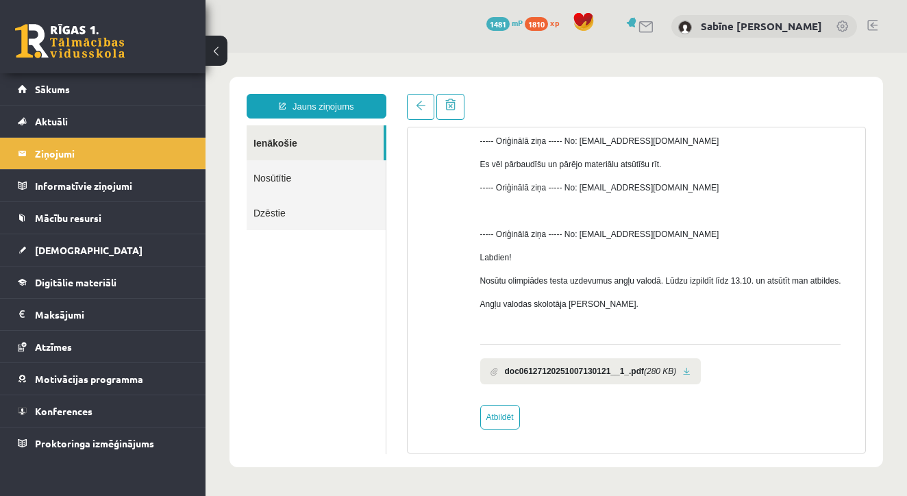
click at [690, 370] on link at bounding box center [687, 371] width 8 height 9
click at [416, 108] on span at bounding box center [421, 106] width 10 height 10
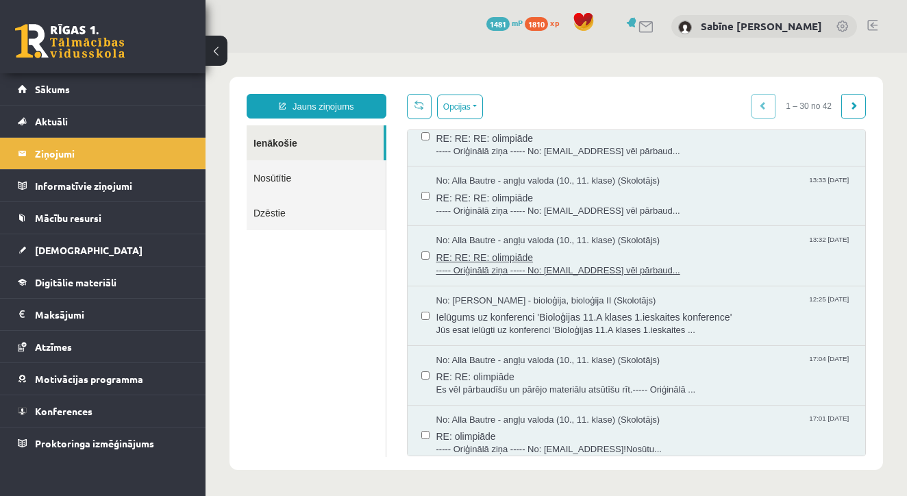
click at [513, 248] on span "RE: RE: RE: olimpiāde" at bounding box center [644, 255] width 416 height 17
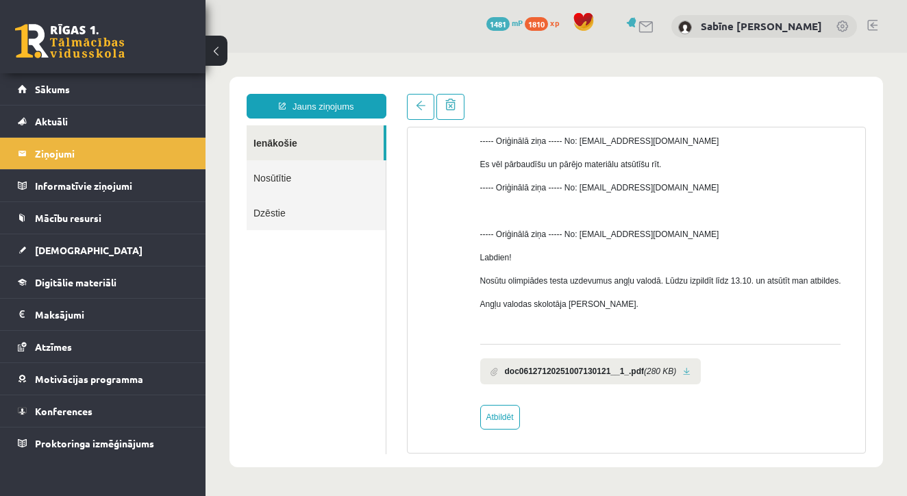
click at [696, 370] on li "doc06127120251007130121__1_.pdf (280 KB)" at bounding box center [590, 371] width 221 height 26
click at [701, 370] on li "doc06127120251007130121__1_.pdf (280 KB)" at bounding box center [590, 371] width 221 height 26
click at [690, 368] on link at bounding box center [687, 371] width 8 height 9
click at [431, 105] on link at bounding box center [420, 107] width 27 height 26
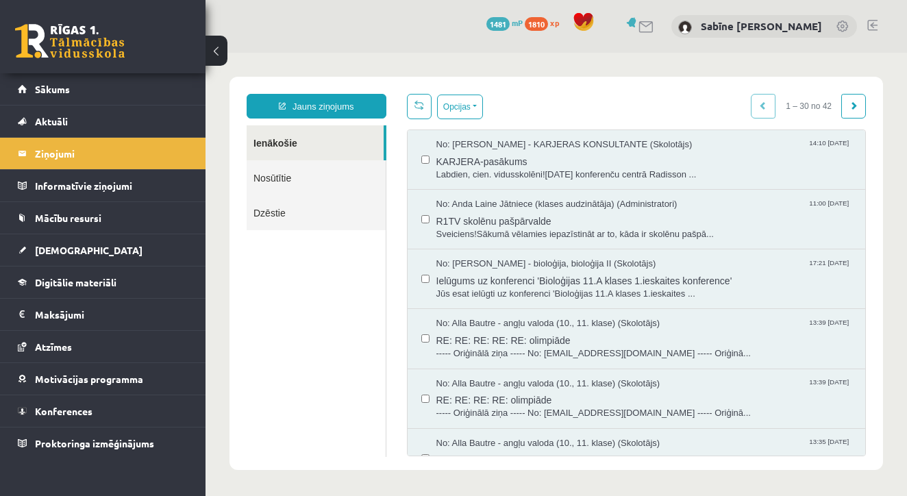
click at [418, 110] on link at bounding box center [419, 106] width 25 height 25
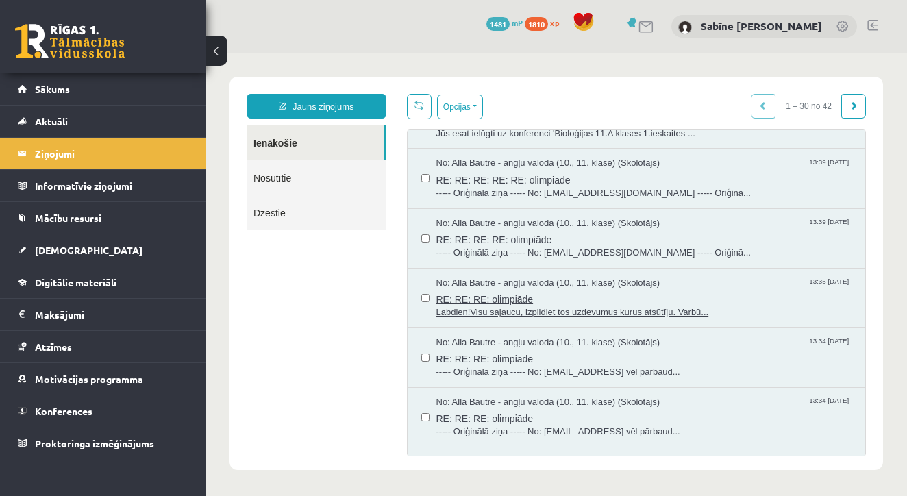
click at [508, 289] on span "RE: RE: RE: olimpiāde" at bounding box center [644, 297] width 416 height 17
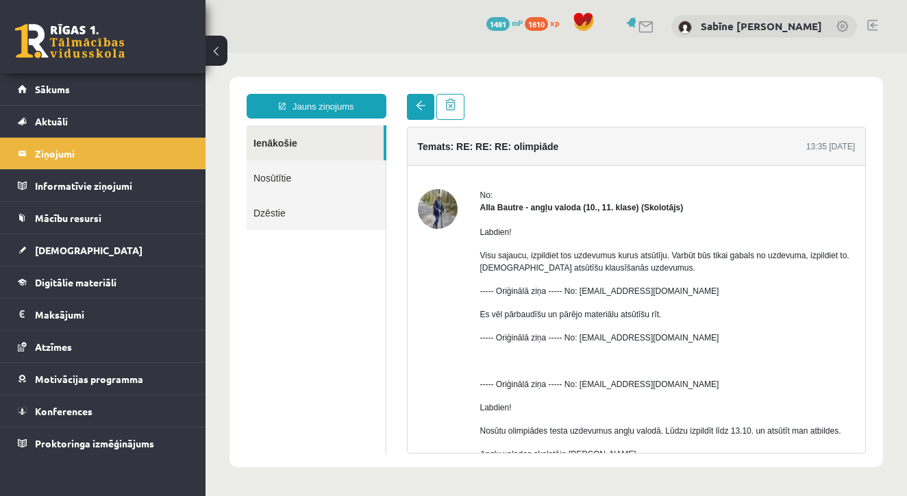
click at [418, 103] on span at bounding box center [421, 106] width 10 height 10
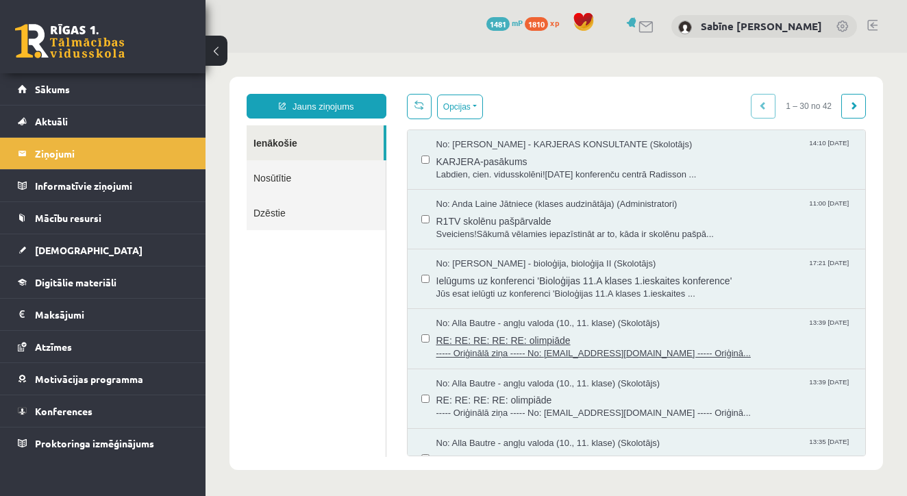
click at [513, 338] on span "RE: RE: RE: RE: RE: olimpiāde" at bounding box center [644, 338] width 416 height 17
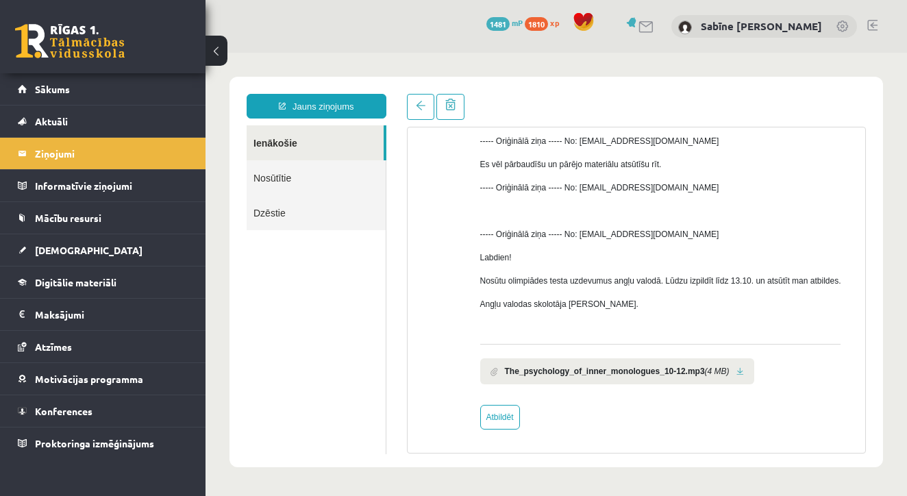
click at [744, 368] on link at bounding box center [740, 371] width 8 height 9
click at [415, 99] on link at bounding box center [420, 107] width 27 height 26
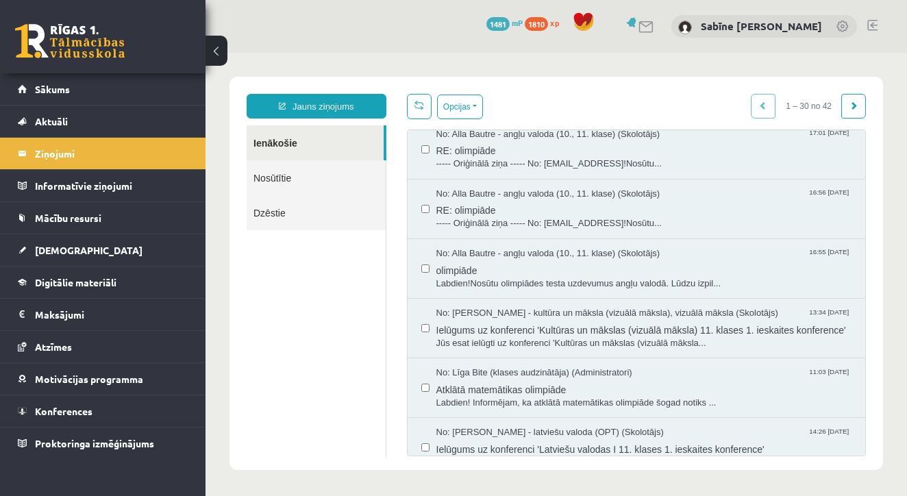
scroll to position [851, 0]
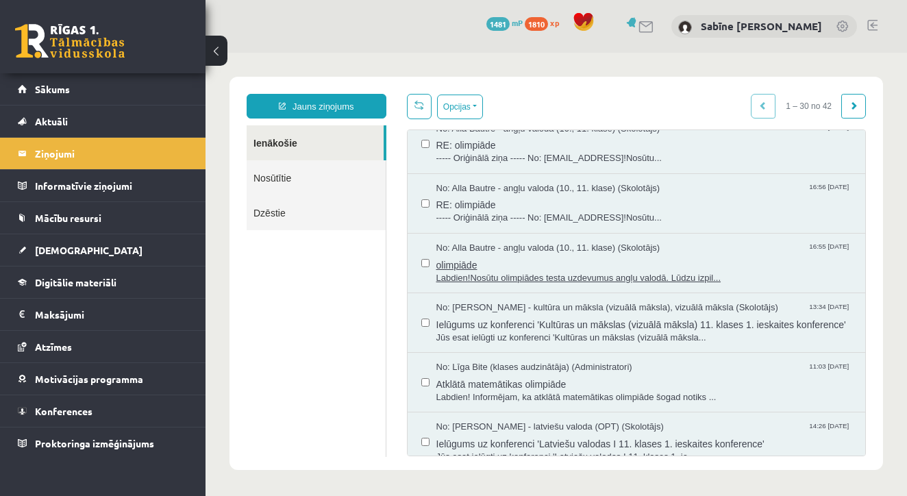
click at [531, 242] on span "No: Alla Bautre - angļu valoda (10., 11. klase) (Skolotājs)" at bounding box center [548, 248] width 224 height 13
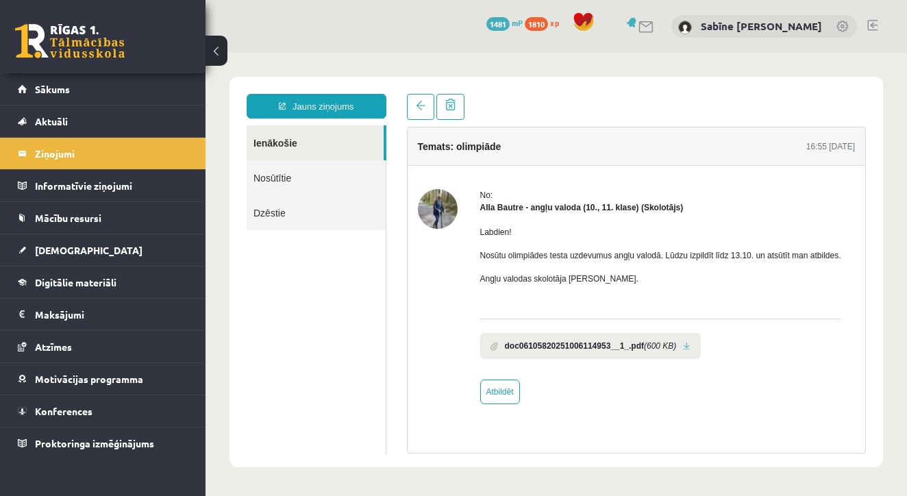
scroll to position [0, 0]
click at [690, 351] on link at bounding box center [687, 346] width 8 height 9
click at [422, 112] on link at bounding box center [420, 107] width 27 height 26
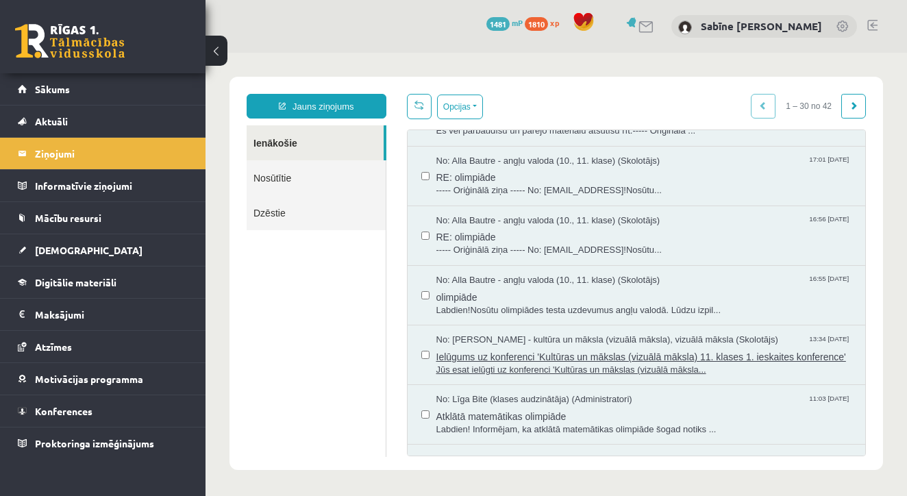
scroll to position [818, 0]
click at [538, 229] on span "RE: olimpiāde" at bounding box center [644, 235] width 416 height 17
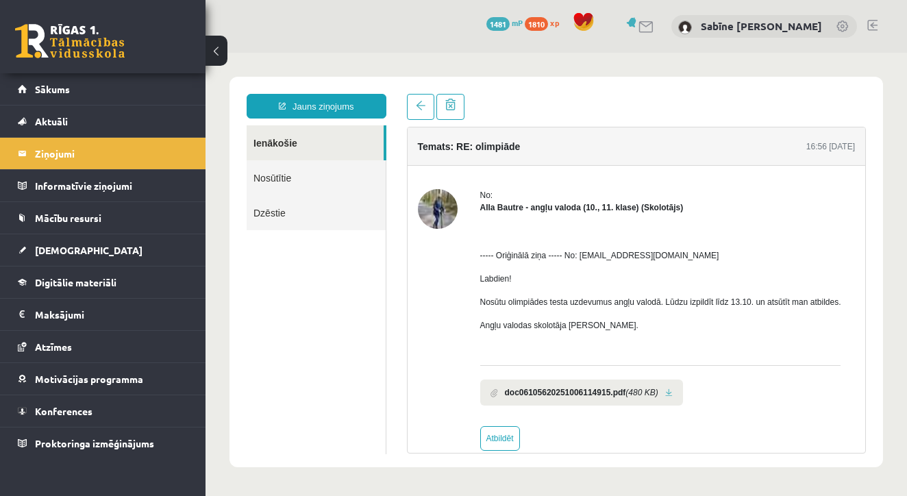
scroll to position [0, 0]
click at [672, 397] on link at bounding box center [669, 392] width 8 height 9
click at [423, 108] on span at bounding box center [421, 106] width 10 height 10
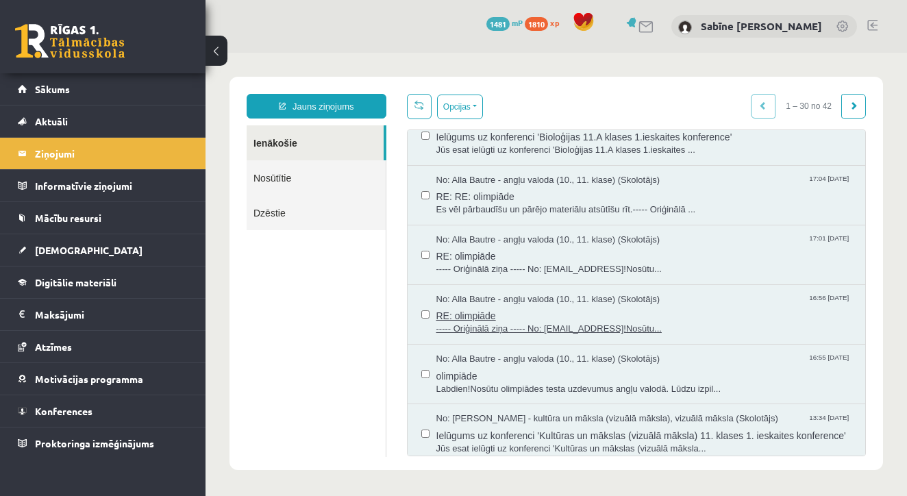
scroll to position [734, 0]
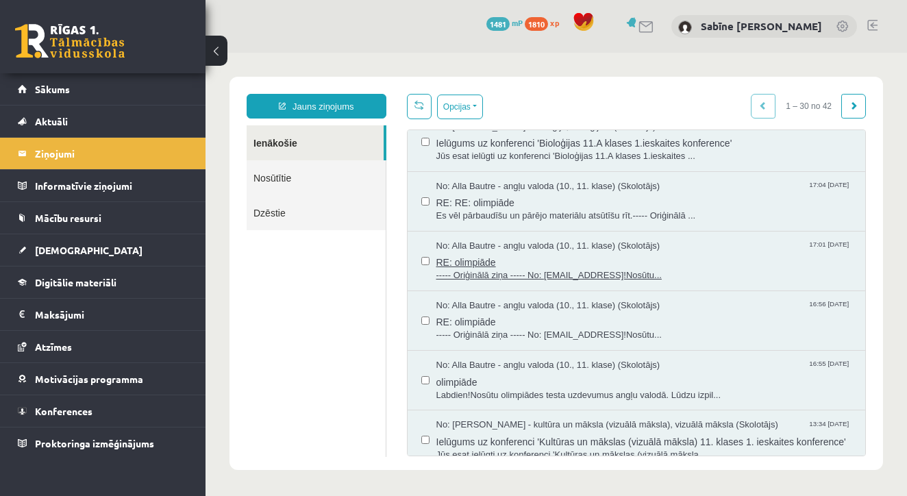
click at [500, 252] on span "RE: olimpiāde" at bounding box center [644, 260] width 416 height 17
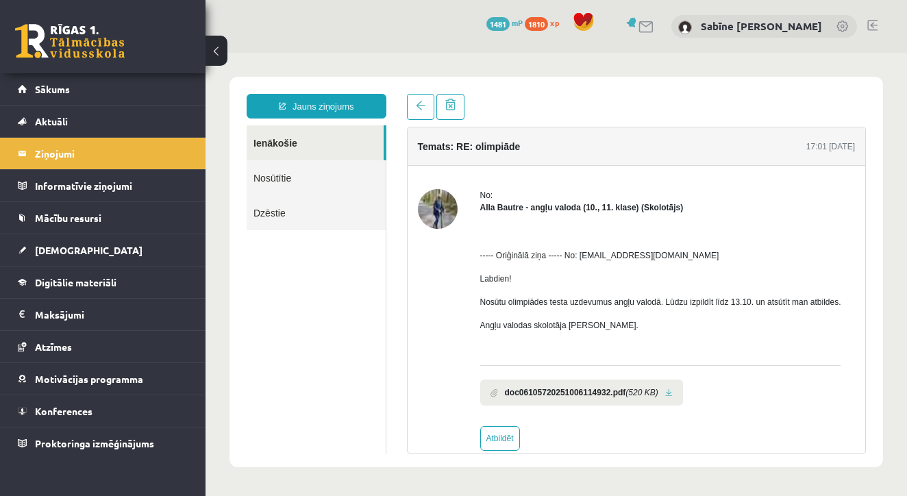
scroll to position [0, 0]
click at [672, 397] on link at bounding box center [669, 392] width 8 height 9
click at [421, 101] on span at bounding box center [421, 106] width 10 height 10
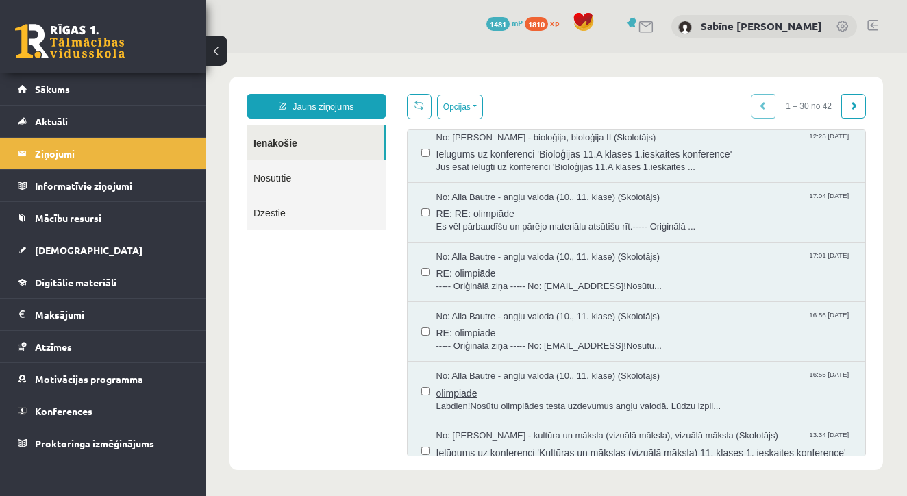
scroll to position [730, 0]
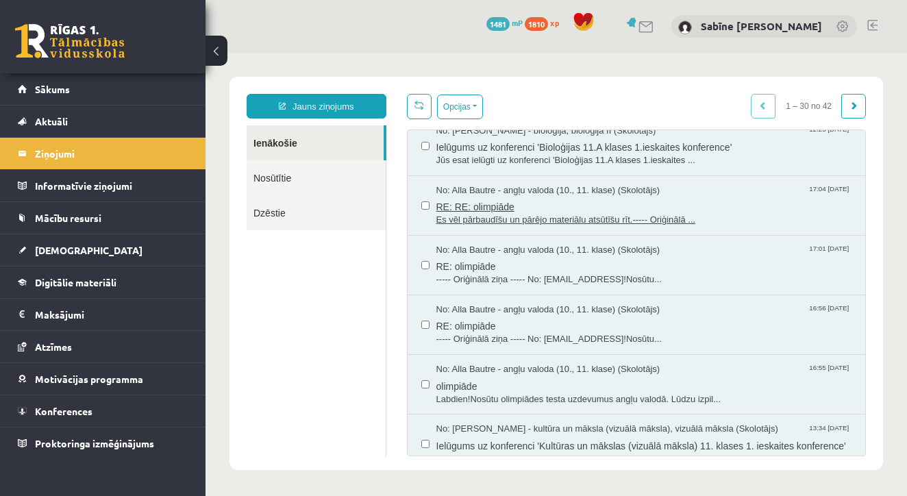
click at [505, 197] on span "RE: RE: olimpiāde" at bounding box center [644, 205] width 416 height 17
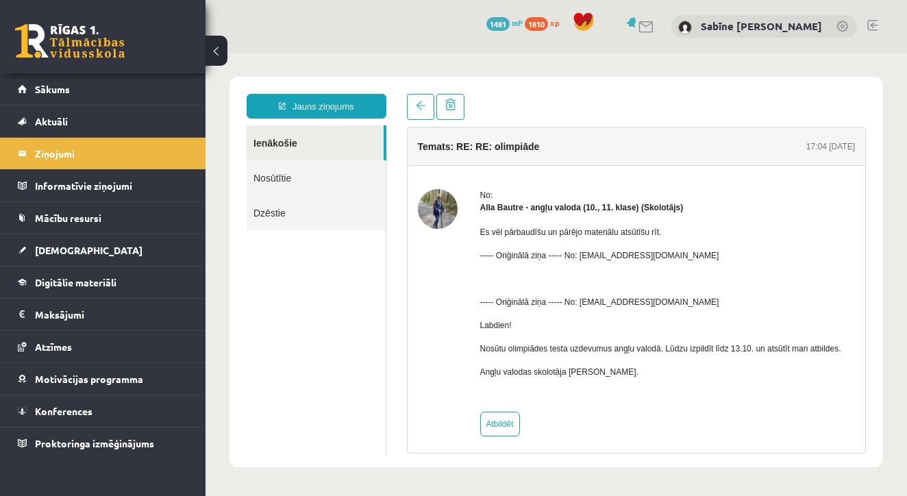
scroll to position [0, 0]
click at [422, 106] on span at bounding box center [421, 106] width 10 height 10
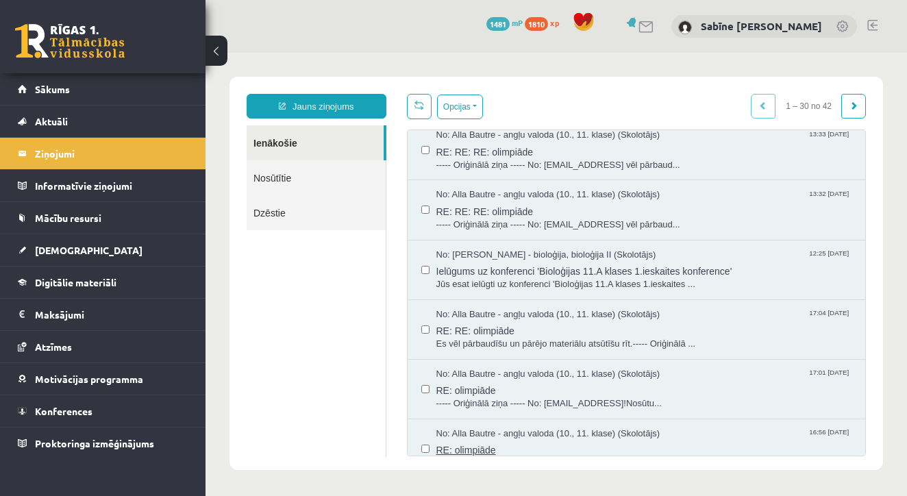
scroll to position [591, 0]
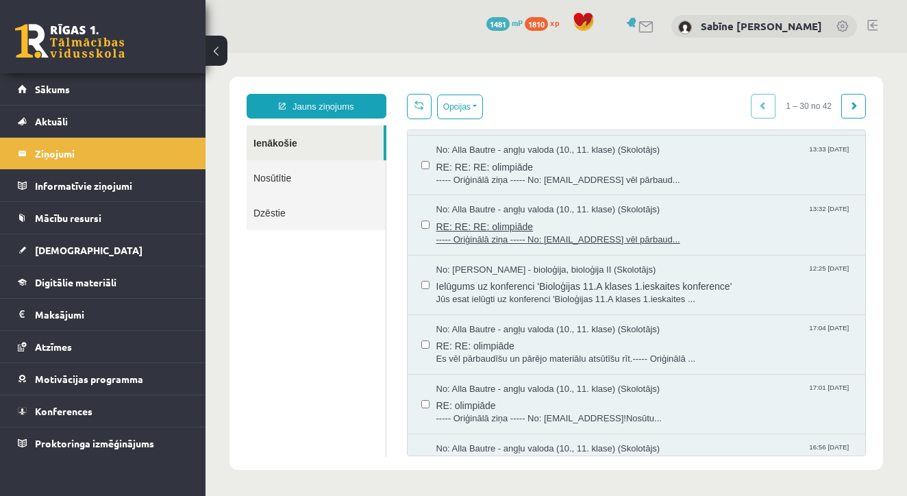
click at [504, 216] on span "RE: RE: RE: olimpiāde" at bounding box center [644, 224] width 416 height 17
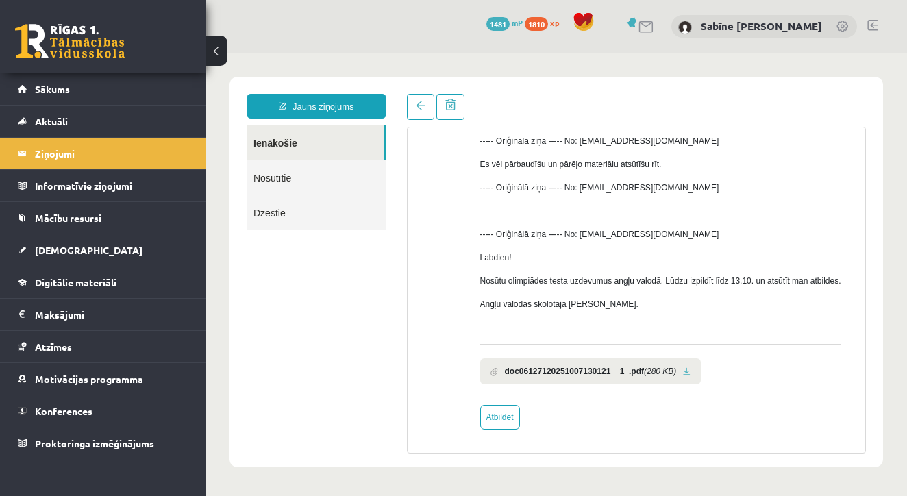
scroll to position [0, 0]
click at [690, 370] on link at bounding box center [687, 371] width 8 height 9
click at [416, 103] on span at bounding box center [421, 106] width 10 height 10
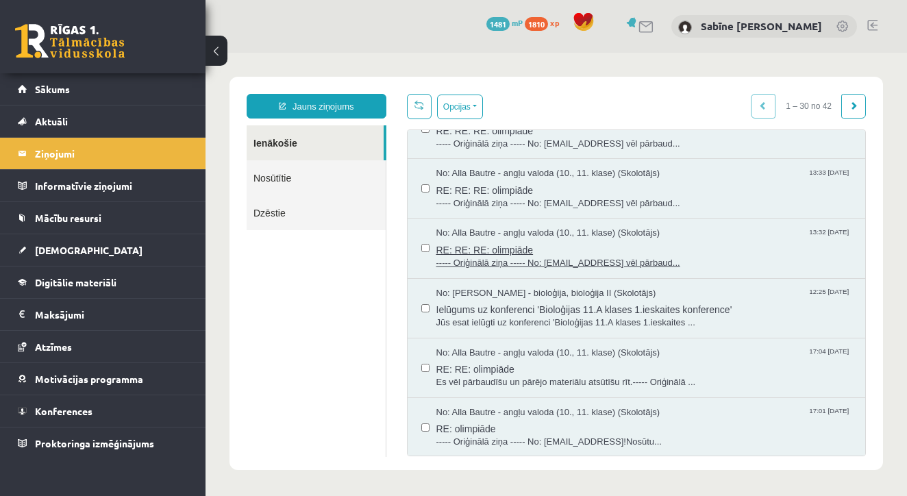
scroll to position [507, 0]
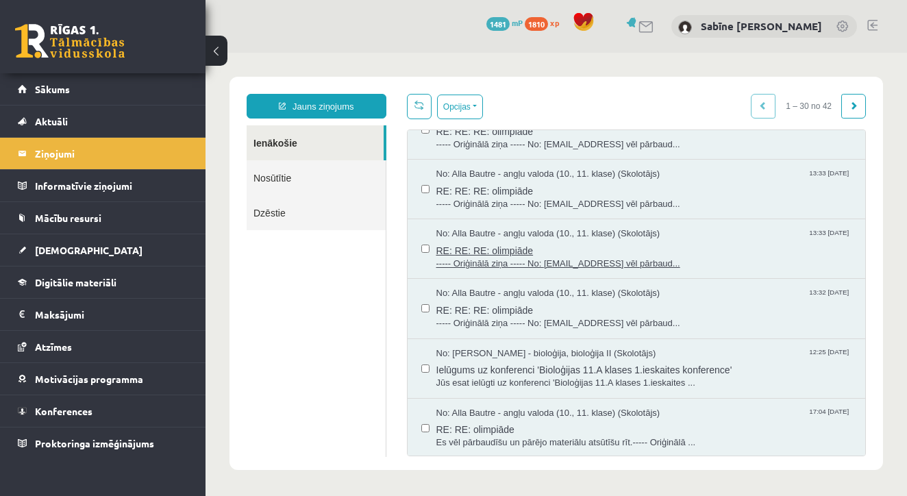
click at [507, 240] on span "RE: RE: RE: olimpiāde" at bounding box center [644, 248] width 416 height 17
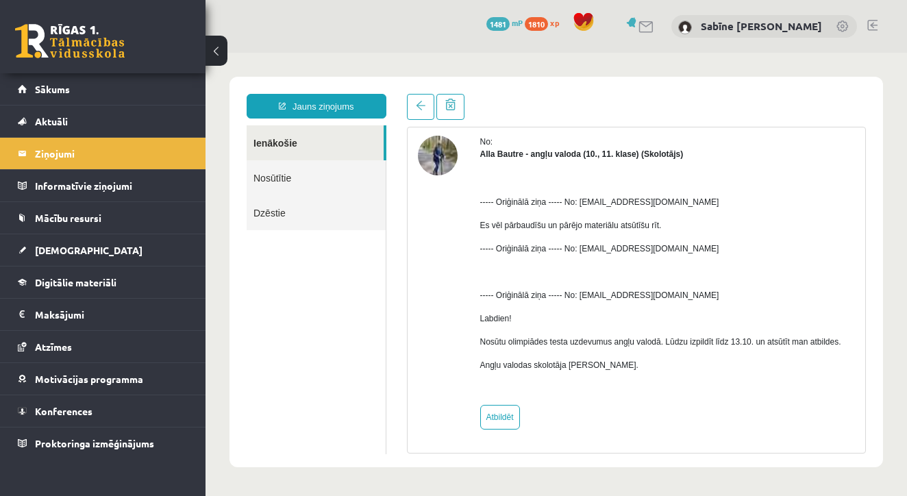
scroll to position [66, 0]
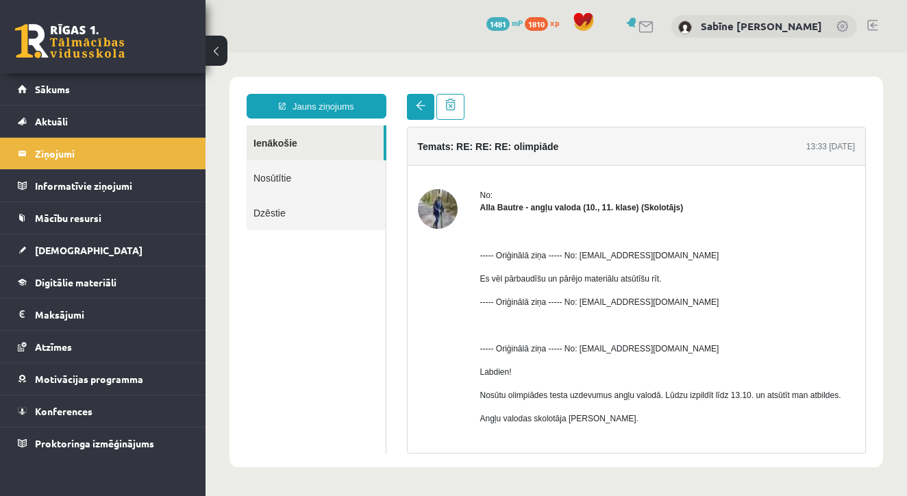
click at [418, 100] on link at bounding box center [420, 107] width 27 height 26
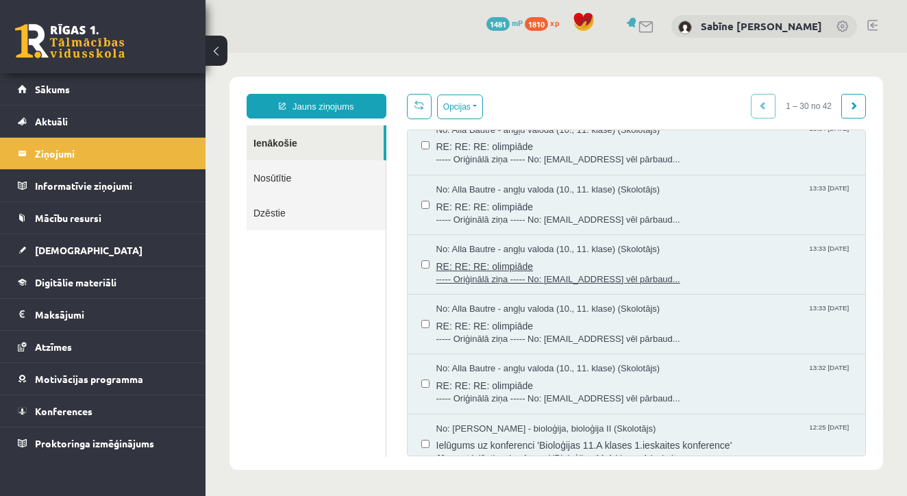
click at [511, 256] on span "RE: RE: RE: olimpiāde" at bounding box center [644, 264] width 416 height 17
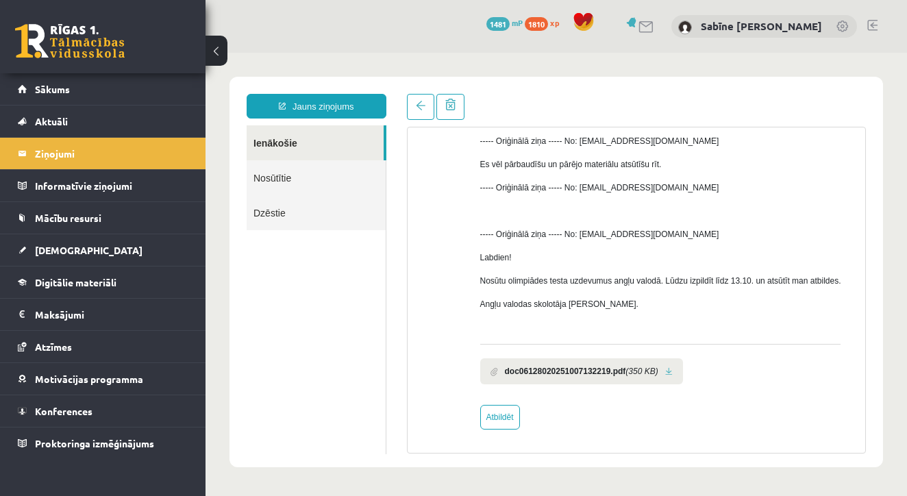
click at [672, 369] on link at bounding box center [669, 371] width 8 height 9
click at [427, 106] on link at bounding box center [420, 107] width 27 height 26
click at [418, 105] on span at bounding box center [421, 106] width 10 height 10
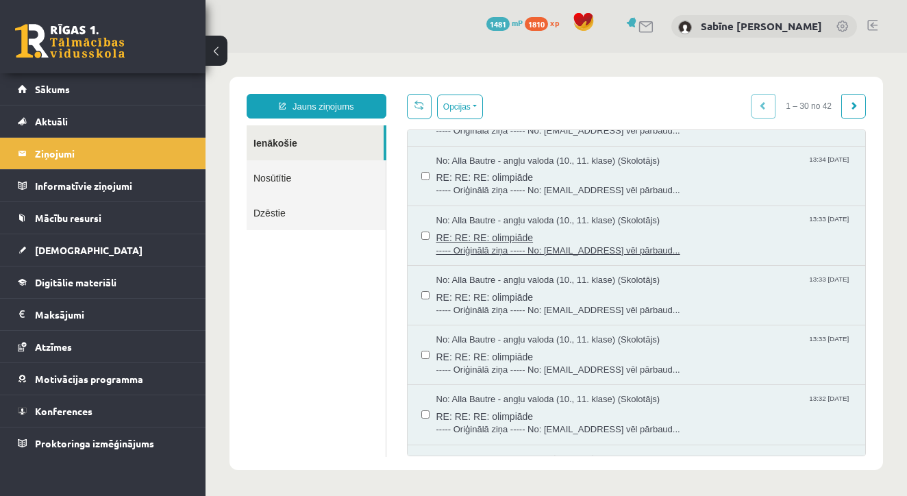
click at [471, 227] on span "RE: RE: RE: olimpiāde" at bounding box center [644, 235] width 416 height 17
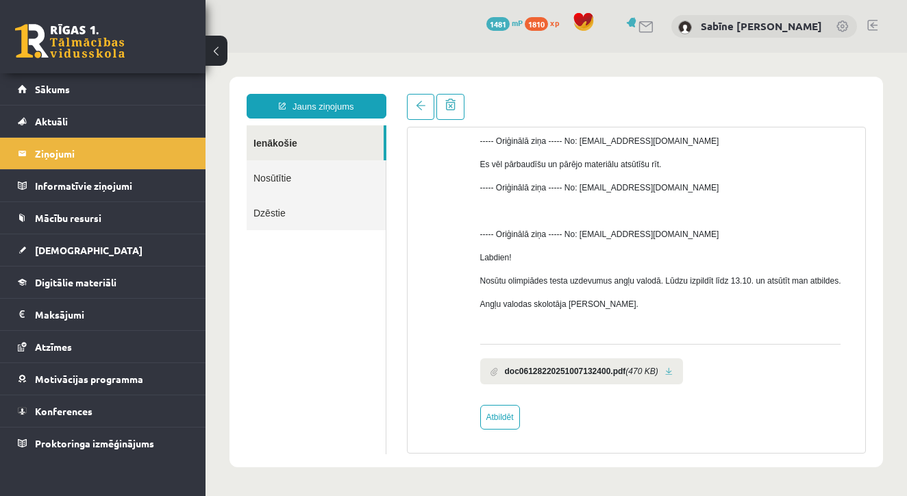
click at [672, 372] on link at bounding box center [669, 371] width 8 height 9
click at [409, 108] on link at bounding box center [420, 107] width 27 height 26
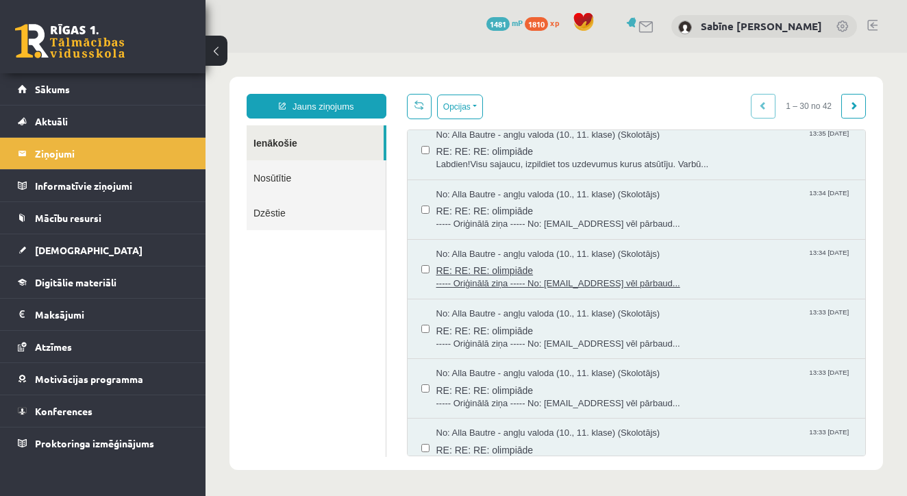
click at [487, 264] on span "RE: RE: RE: olimpiāde" at bounding box center [644, 268] width 416 height 17
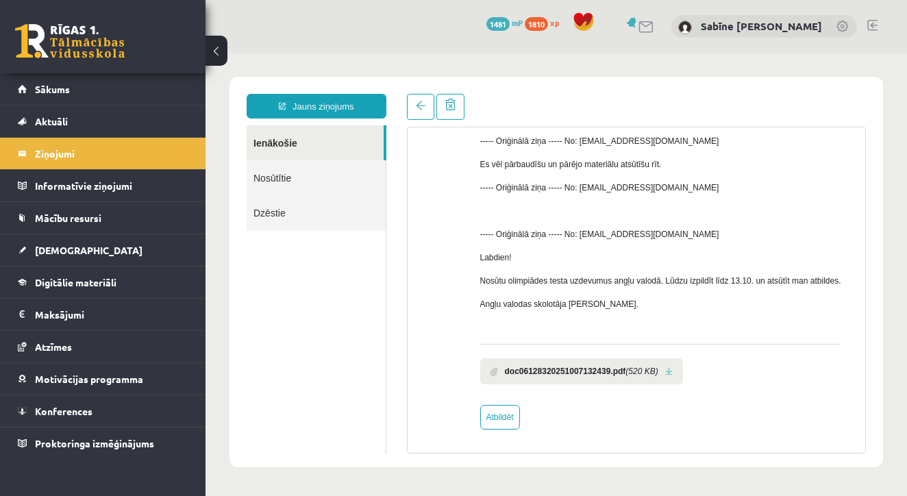
click at [672, 371] on link at bounding box center [669, 371] width 8 height 9
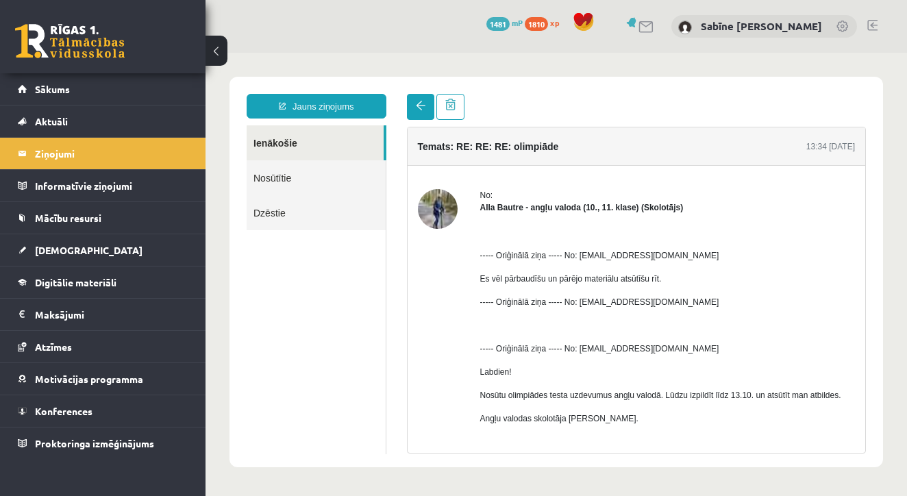
click at [418, 95] on link at bounding box center [420, 107] width 27 height 26
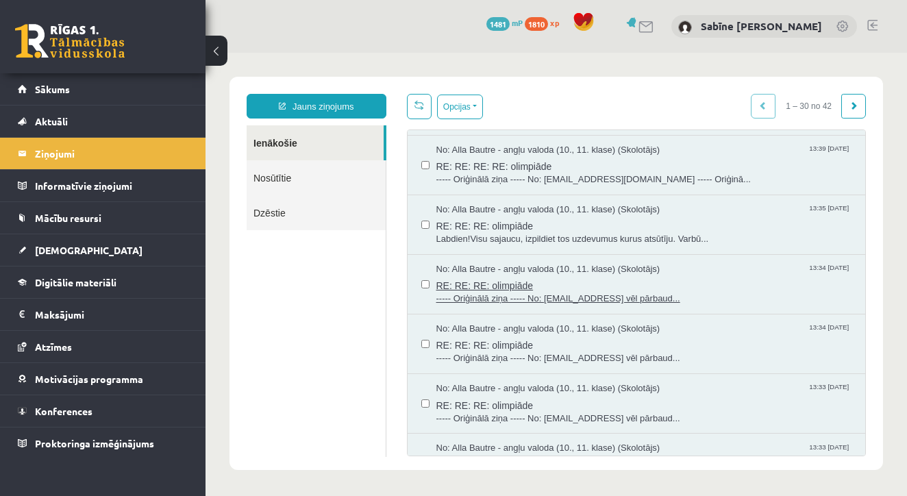
click at [516, 275] on span "RE: RE: RE: olimpiāde" at bounding box center [644, 283] width 416 height 17
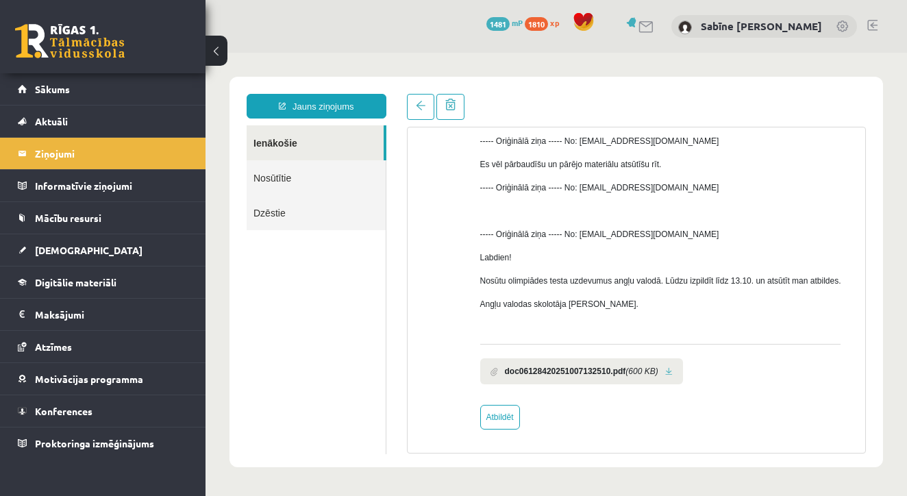
click at [672, 368] on link at bounding box center [669, 371] width 8 height 9
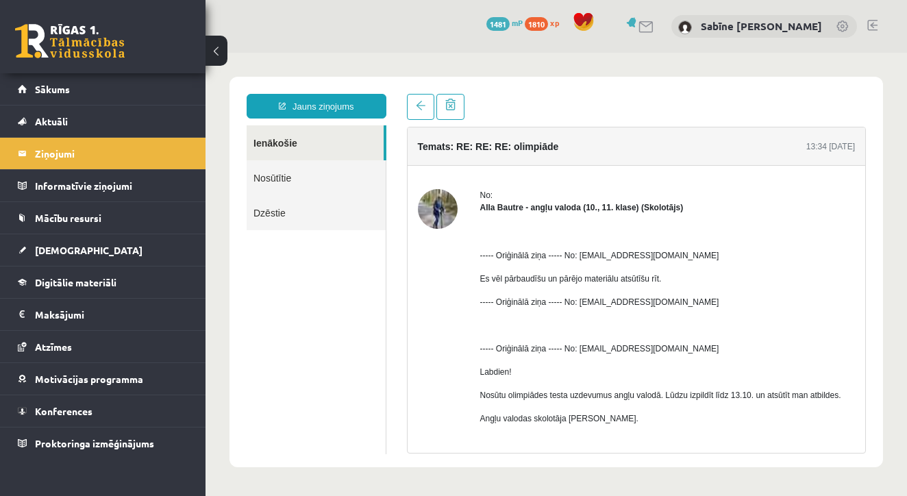
scroll to position [0, 0]
click at [416, 107] on span at bounding box center [421, 106] width 10 height 10
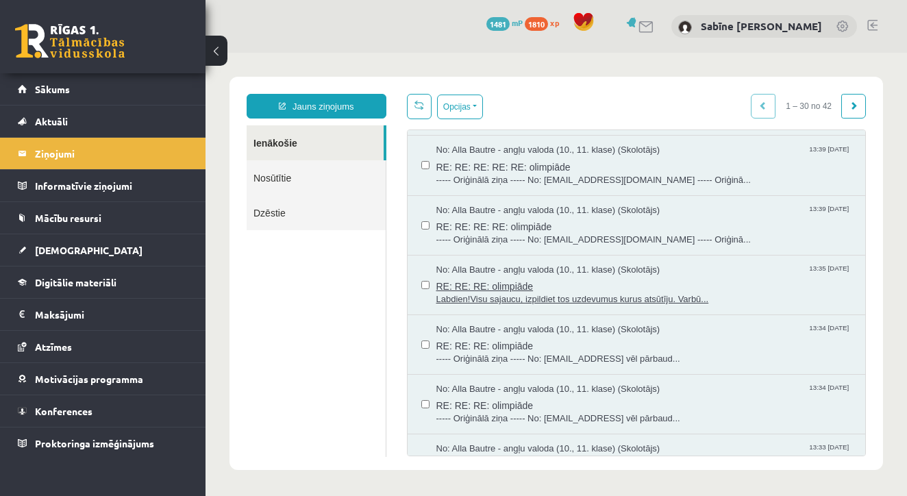
click at [461, 279] on span "RE: RE: RE: olimpiāde" at bounding box center [644, 284] width 416 height 17
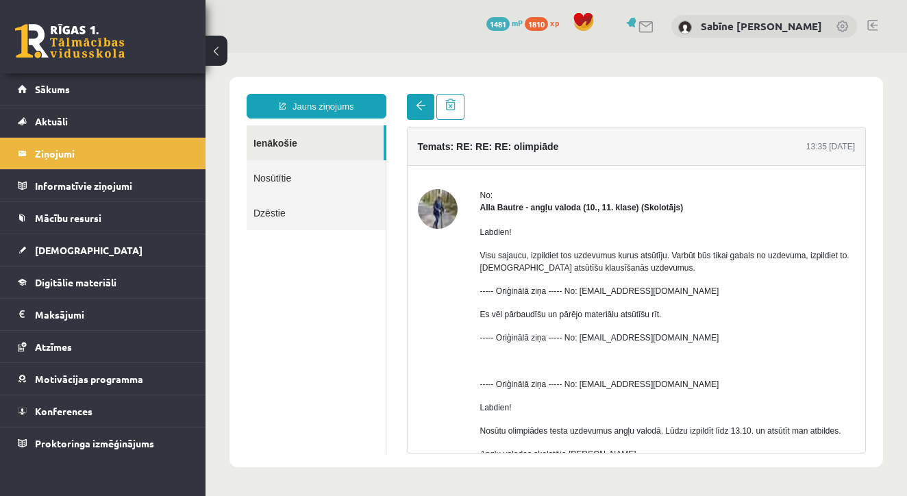
click at [421, 102] on span at bounding box center [421, 106] width 10 height 10
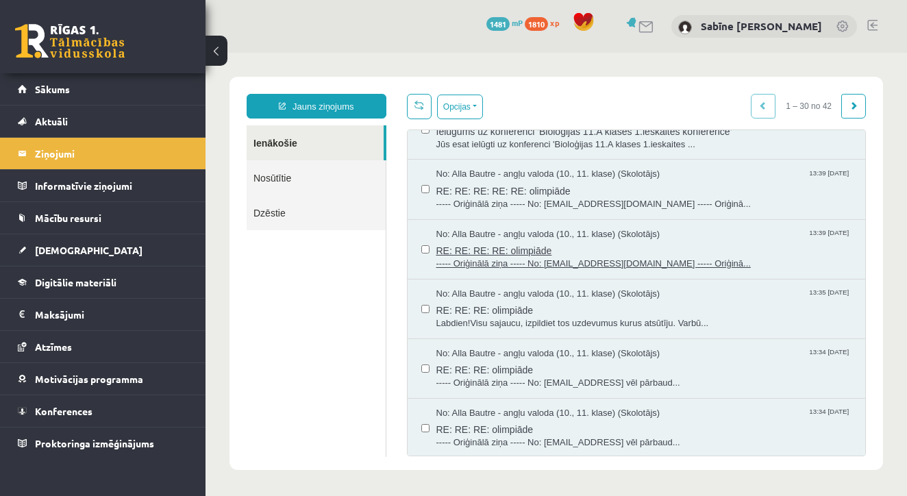
click at [526, 243] on span "RE: RE: RE: RE: olimpiāde" at bounding box center [644, 248] width 416 height 17
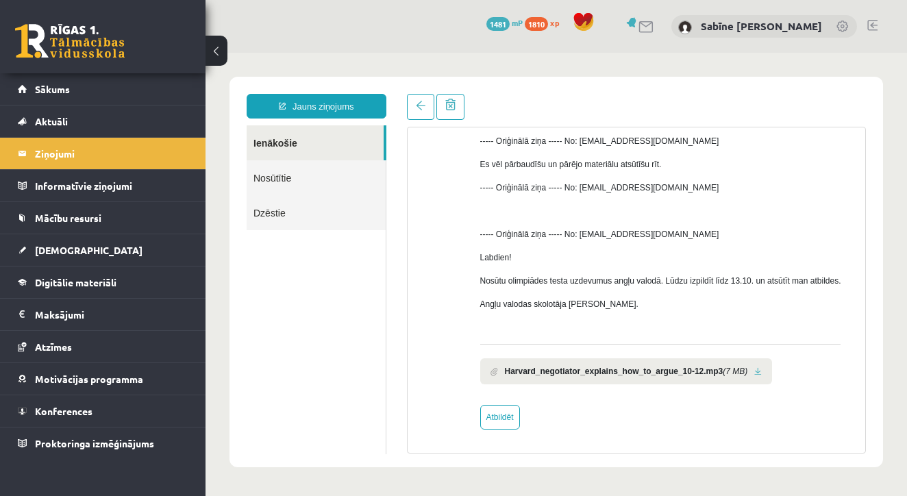
click at [761, 373] on link at bounding box center [758, 371] width 8 height 9
click at [422, 103] on span at bounding box center [421, 106] width 10 height 10
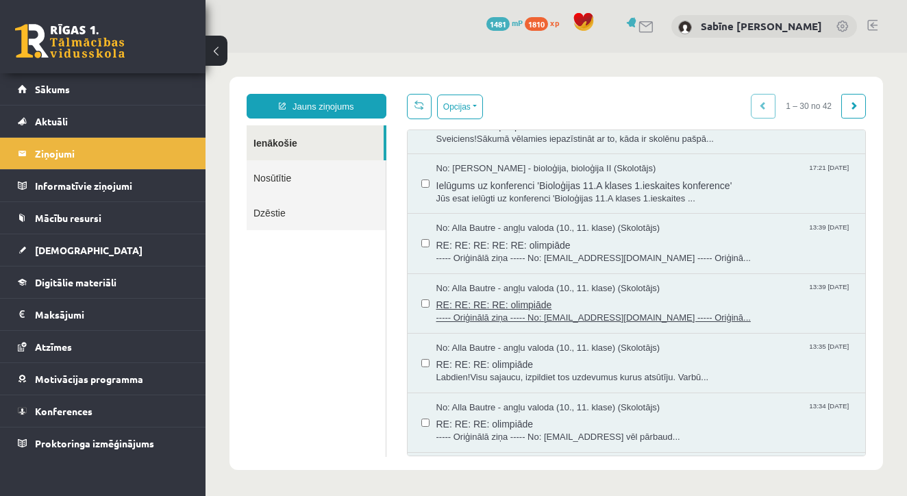
click at [513, 299] on span "RE: RE: RE: RE: olimpiāde" at bounding box center [644, 302] width 416 height 17
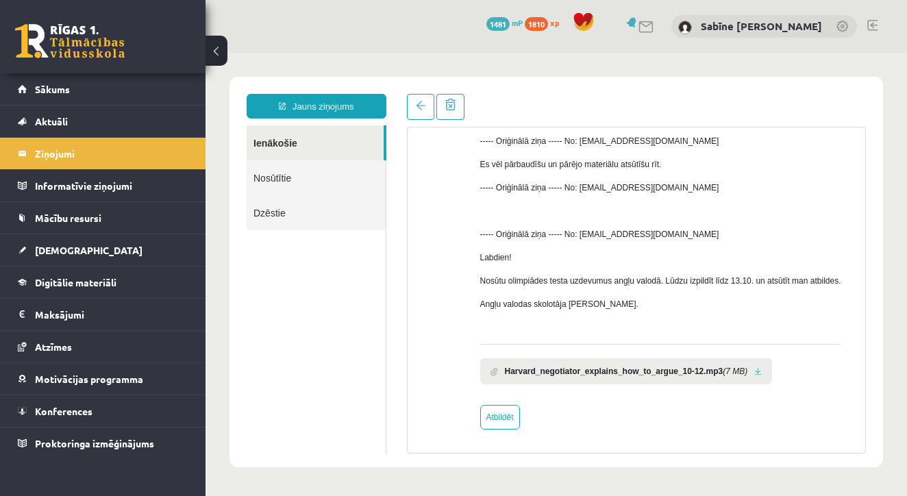
click at [761, 367] on link at bounding box center [758, 371] width 8 height 9
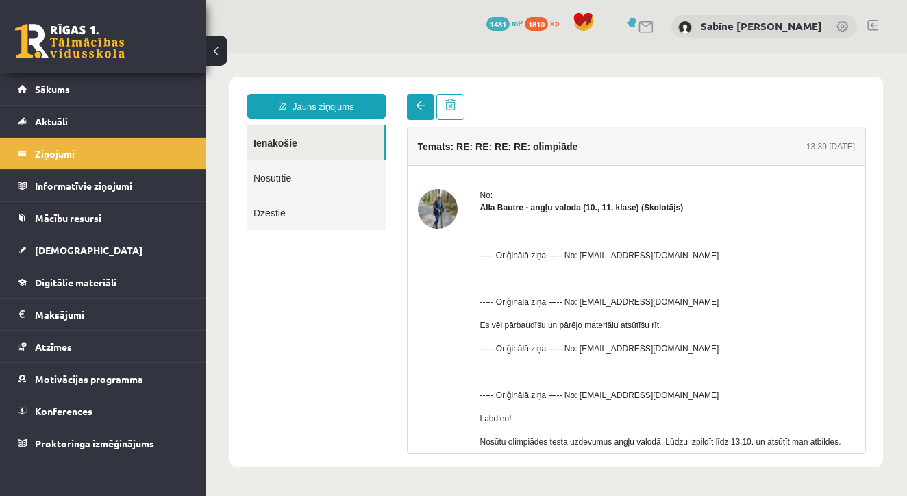
click at [416, 110] on span at bounding box center [421, 106] width 10 height 10
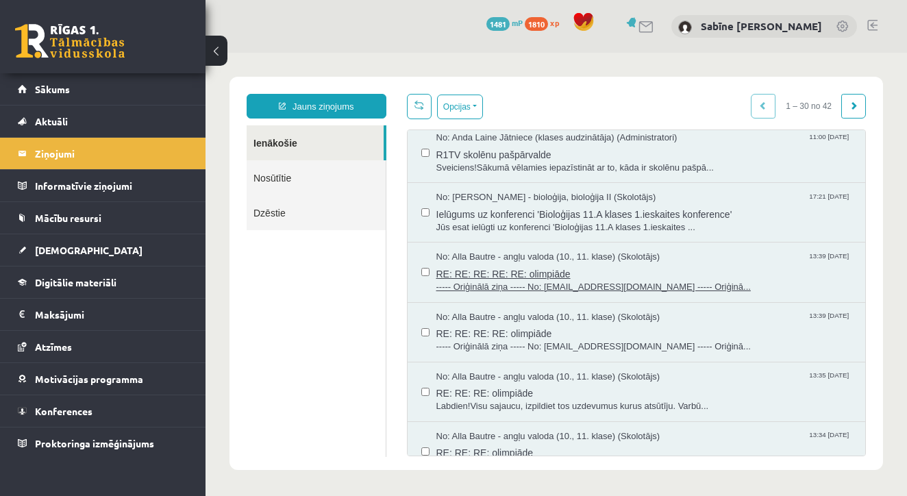
click at [496, 270] on span "RE: RE: RE: RE: RE: olimpiāde" at bounding box center [644, 272] width 416 height 17
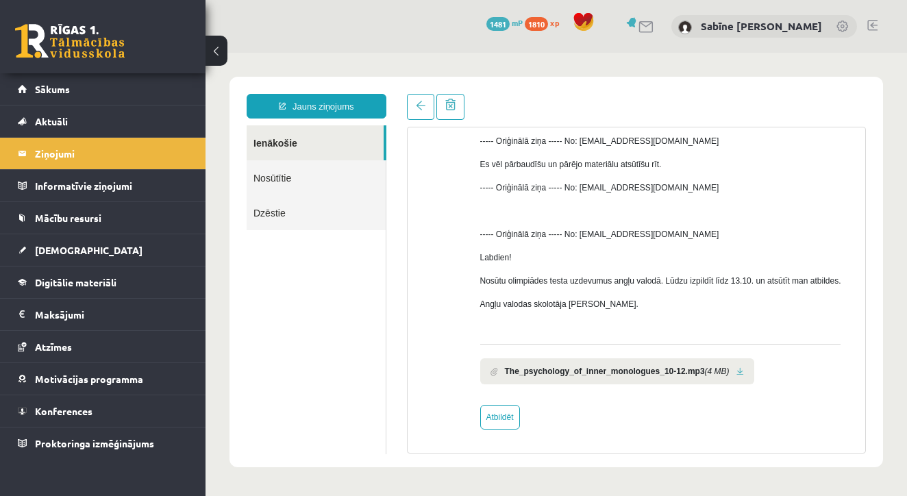
click at [744, 370] on link at bounding box center [740, 371] width 8 height 9
